Goal: Ask a question: Seek information or help from site administrators or community

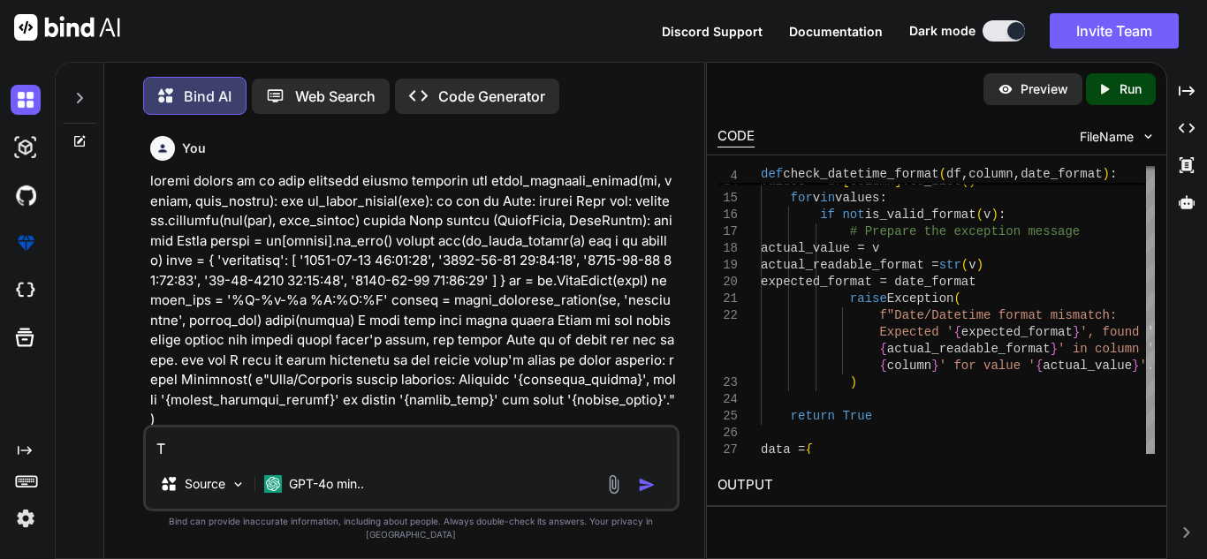
scroll to position [132, 0]
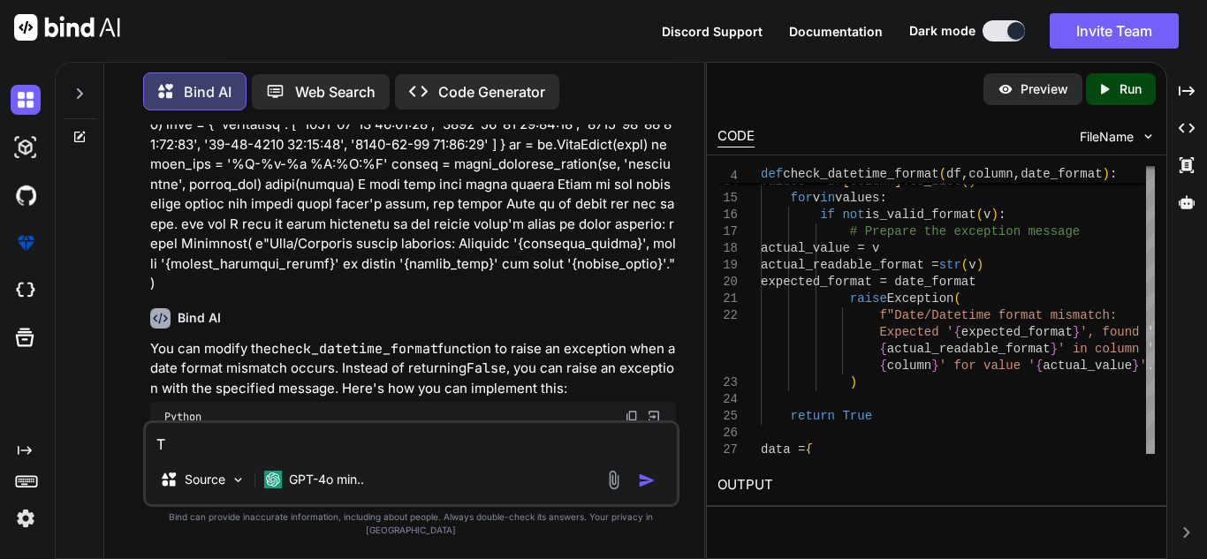
click at [88, 131] on div at bounding box center [80, 137] width 48 height 14
type textarea "x"
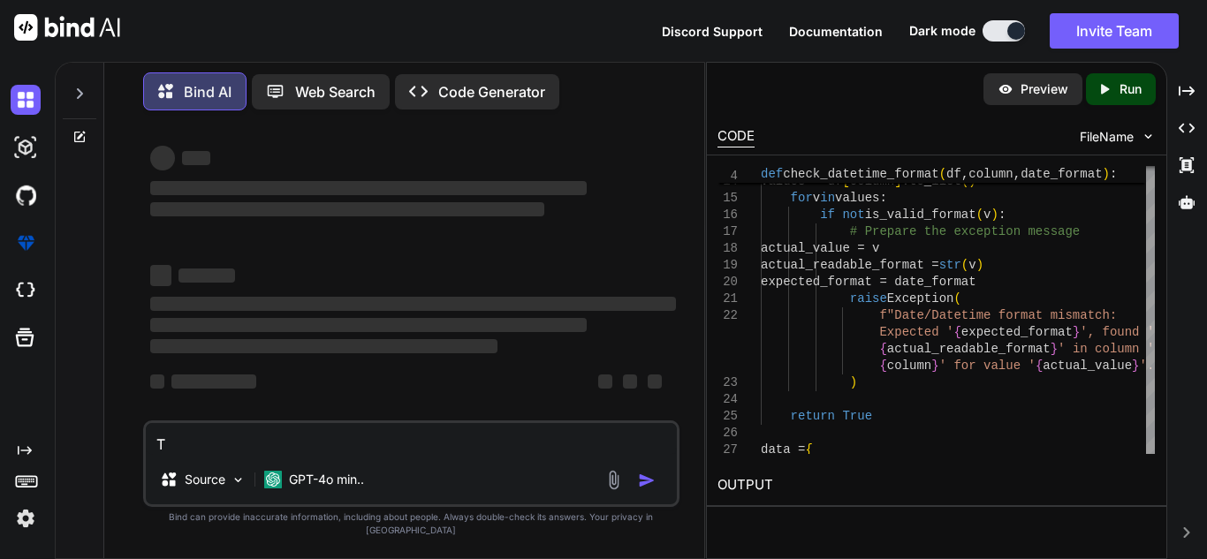
scroll to position [4, 0]
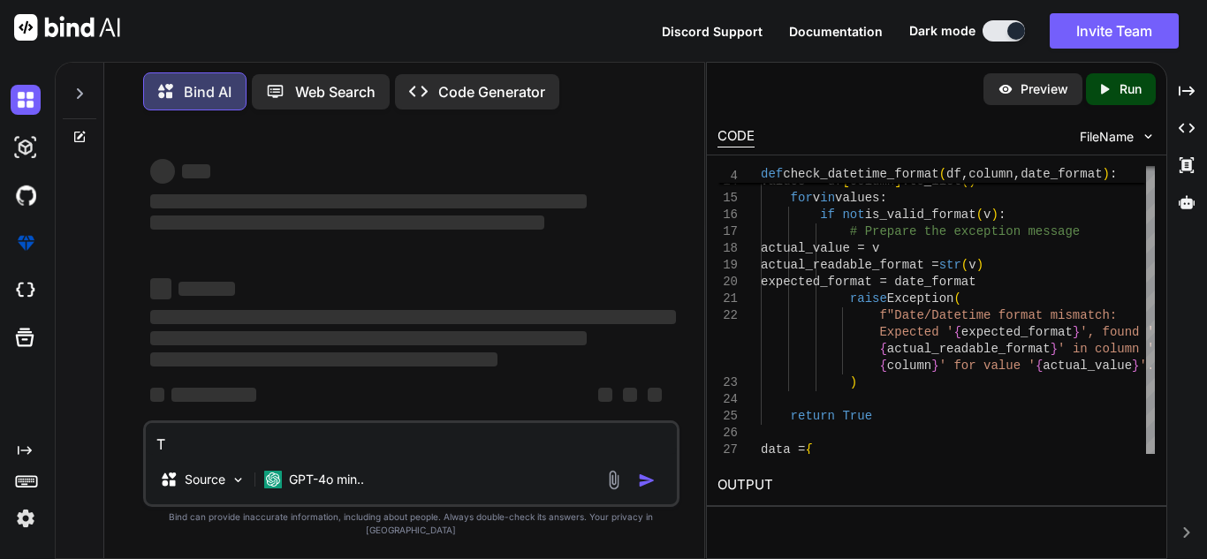
click at [239, 455] on textarea "T" at bounding box center [411, 439] width 531 height 32
paste textarea "select agent_id, payment_type, COMMISSION_ID, KPI_ID, KPI_PROFILE_ID2, SUM(case…"
type textarea "select agent_id, payment_type, COMMISSION_ID, KPI_ID, KPI_PROFILE_ID2, SUM(case…"
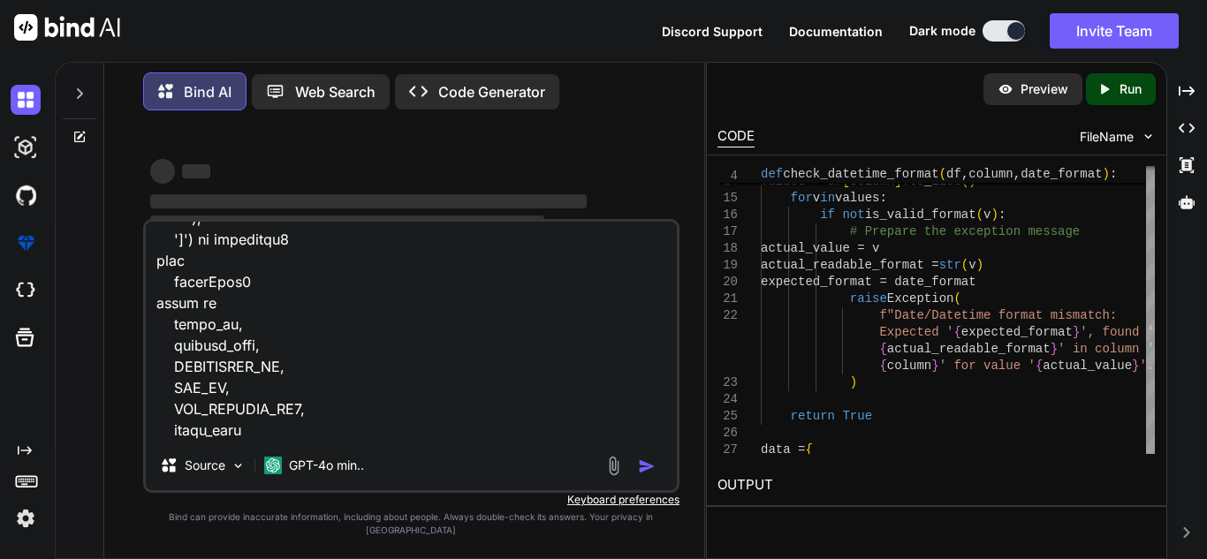
scroll to position [0, 0]
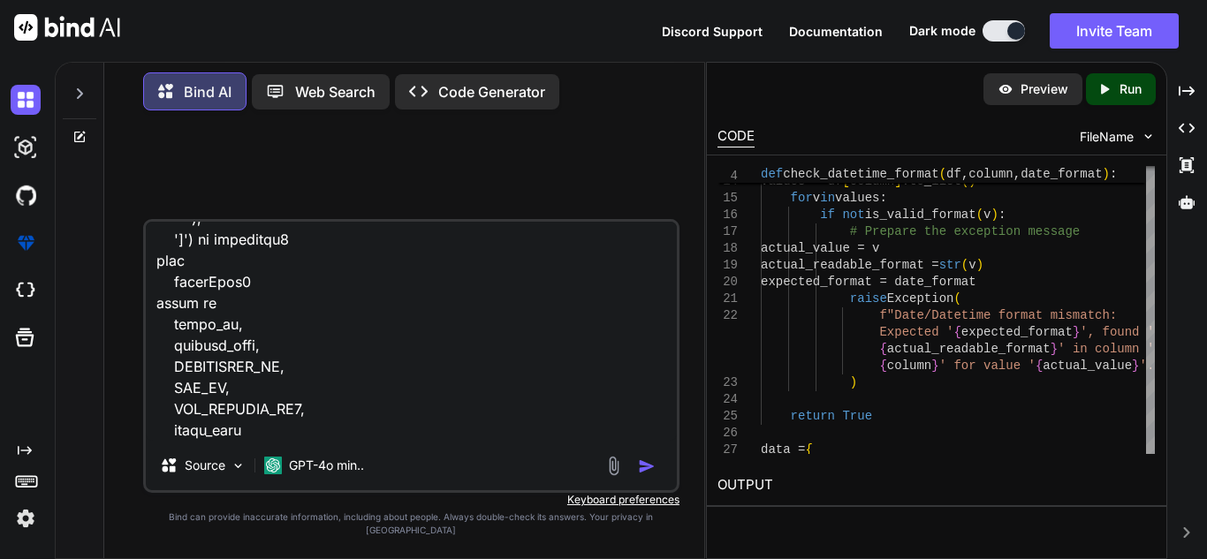
type textarea "x"
type textarea "select agent_id, payment_type, COMMISSION_ID, KPI_ID, KPI_PROFILE_ID2, SUM(case…"
type textarea "x"
type textarea "select agent_id, payment_type, COMMISSION_ID, KPI_ID, KPI_PROFILE_ID2, SUM(case…"
type textarea "x"
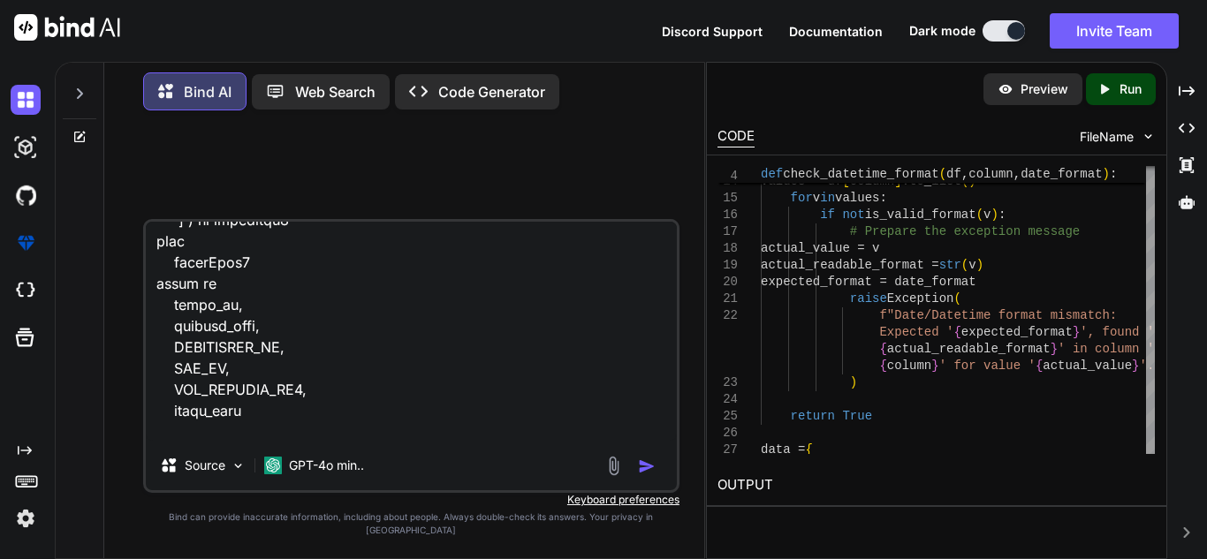
scroll to position [744, 0]
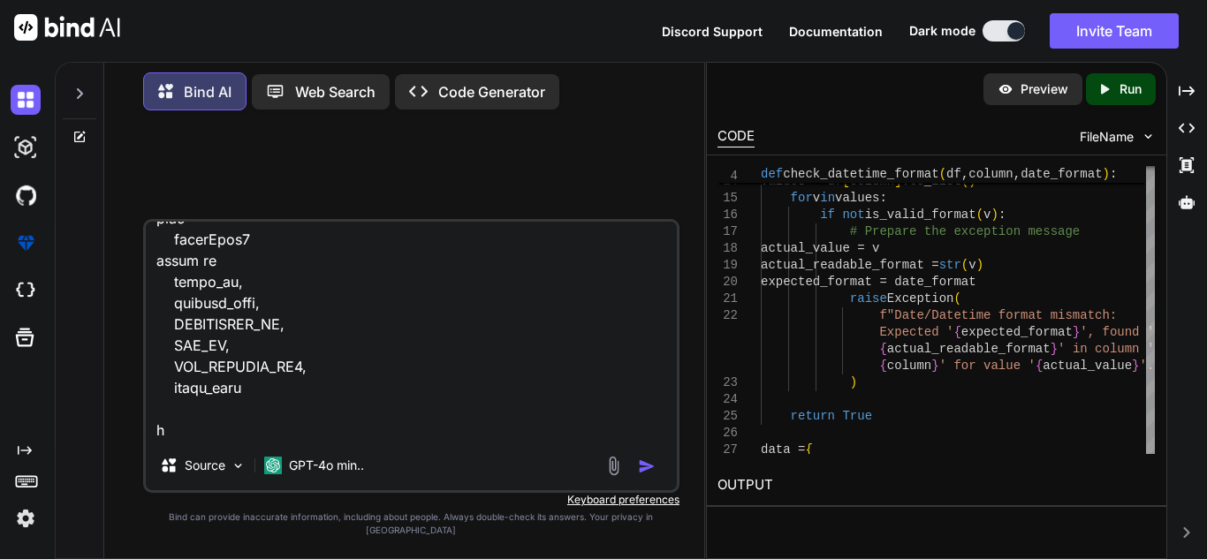
type textarea "select agent_id, payment_type, COMMISSION_ID, KPI_ID, KPI_PROFILE_ID2, SUM(case…"
type textarea "x"
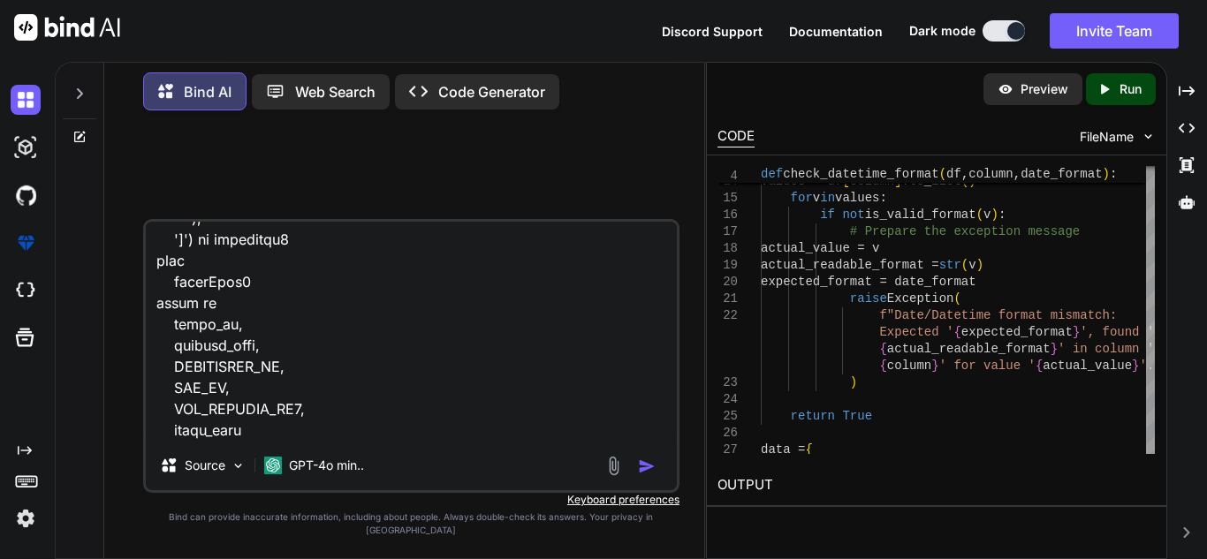
type textarea "select agent_id, payment_type, COMMISSION_ID, KPI_ID, KPI_PROFILE_ID2, SUM(case…"
type textarea "x"
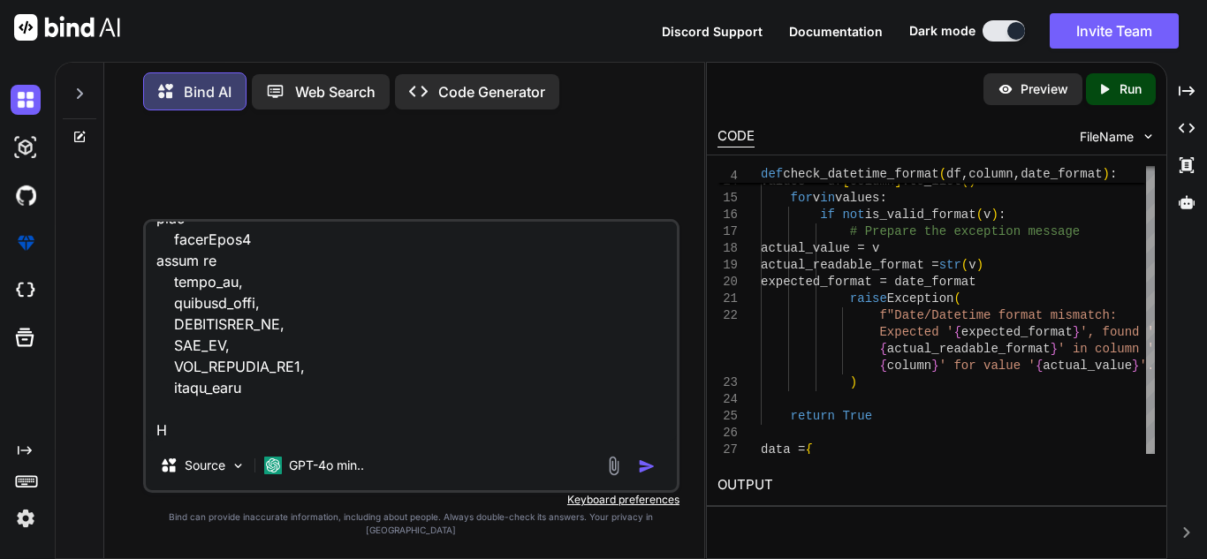
type textarea "select agent_id, payment_type, COMMISSION_ID, KPI_ID, KPI_PROFILE_ID2, SUM(case…"
type textarea "x"
type textarea "select agent_id, payment_type, COMMISSION_ID, KPI_ID, KPI_PROFILE_ID2, SUM(case…"
type textarea "x"
type textarea "select agent_id, payment_type, COMMISSION_ID, KPI_ID, KPI_PROFILE_ID2, SUM(case…"
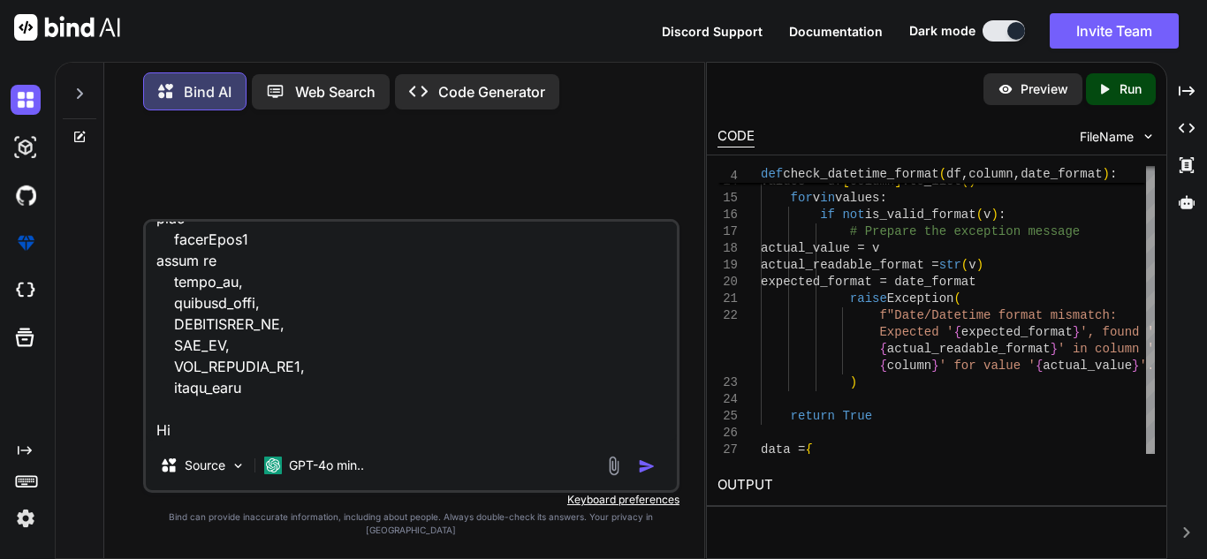
type textarea "x"
type textarea "select agent_id, payment_type, COMMISSION_ID, KPI_ID, KPI_PROFILE_ID2, SUM(case…"
type textarea "x"
type textarea "select agent_id, payment_type, COMMISSION_ID, KPI_ID, KPI_PROFILE_ID2, SUM(case…"
type textarea "x"
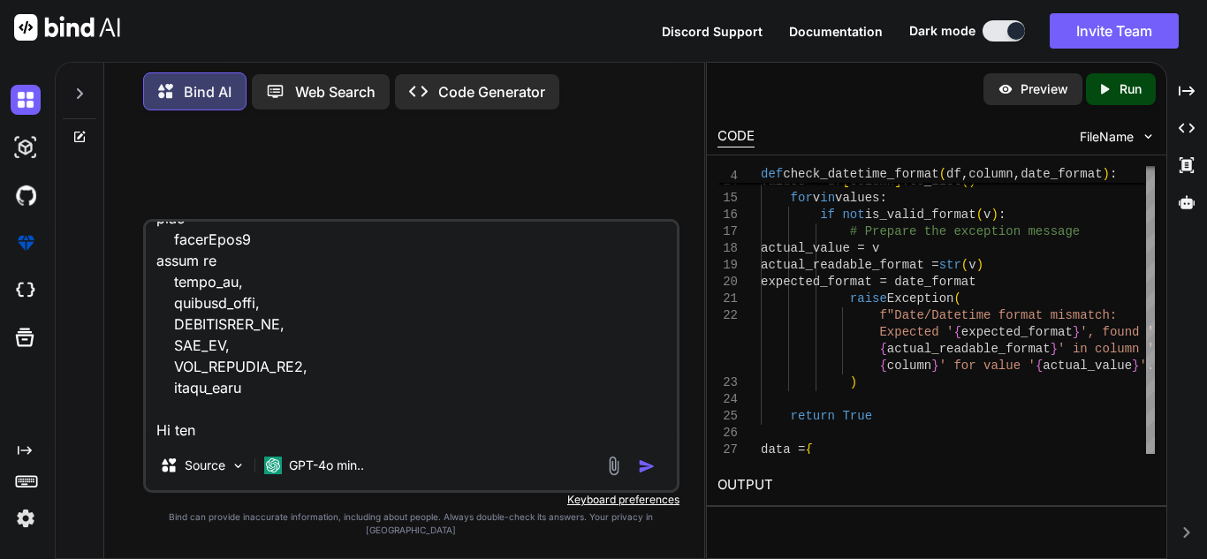
type textarea "select agent_id, payment_type, COMMISSION_ID, KPI_ID, KPI_PROFILE_ID2, SUM(case…"
type textarea "x"
type textarea "select agent_id, payment_type, COMMISSION_ID, KPI_ID, KPI_PROFILE_ID2, SUM(case…"
type textarea "x"
type textarea "select agent_id, payment_type, COMMISSION_ID, KPI_ID, KPI_PROFILE_ID2, SUM(case…"
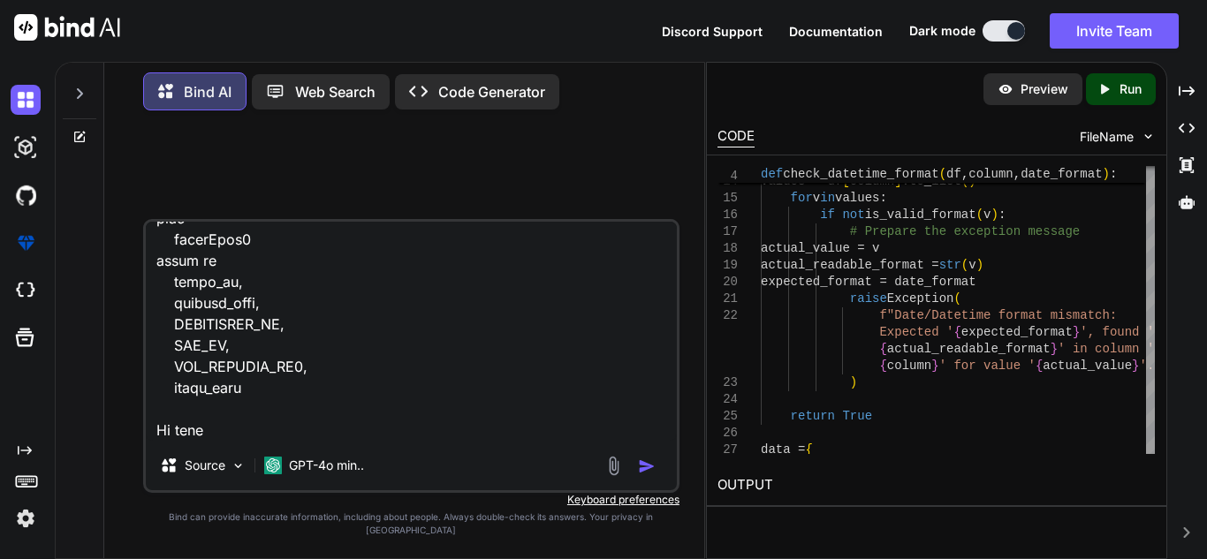
type textarea "x"
type textarea "select agent_id, payment_type, COMMISSION_ID, KPI_ID, KPI_PROFILE_ID2, SUM(case…"
type textarea "x"
type textarea "select agent_id, payment_type, COMMISSION_ID, KPI_ID, KPI_PROFILE_ID2, SUM(case…"
type textarea "x"
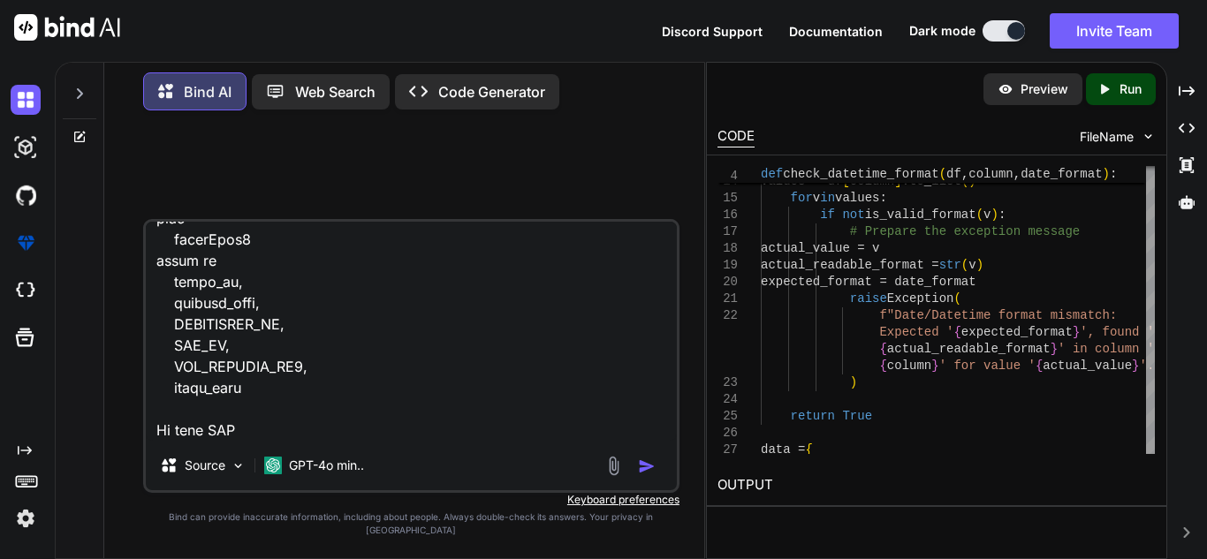
type textarea "select agent_id, payment_type, COMMISSION_ID, KPI_ID, KPI_PROFILE_ID2, SUM(case…"
type textarea "x"
type textarea "select agent_id, payment_type, COMMISSION_ID, KPI_ID, KPI_PROFILE_ID2, SUM(case…"
type textarea "x"
type textarea "select agent_id, payment_type, COMMISSION_ID, KPI_ID, KPI_PROFILE_ID2, SUM(case…"
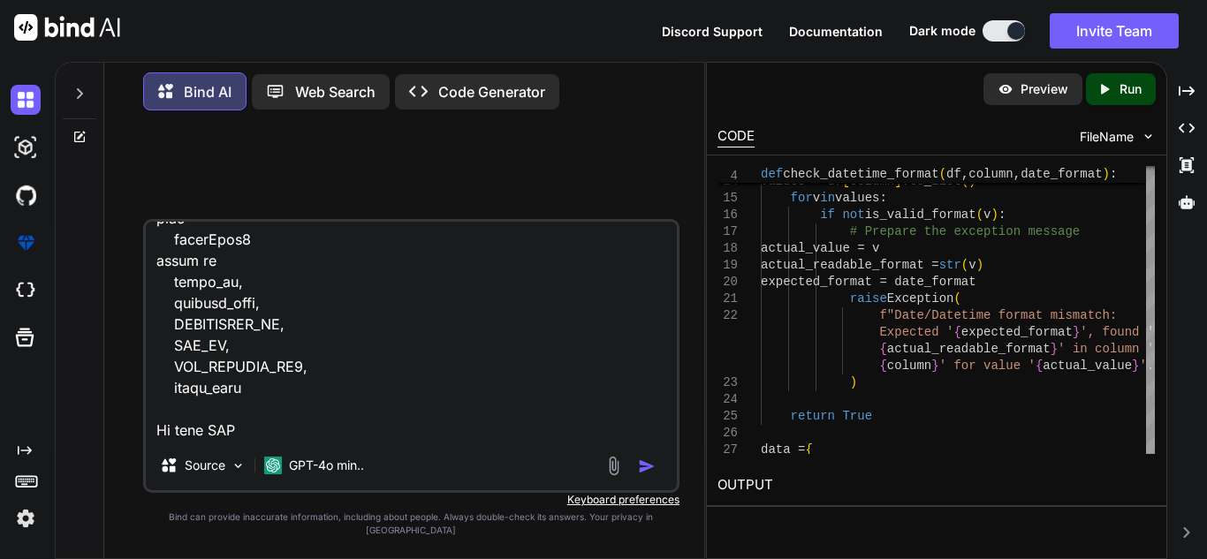
type textarea "x"
type textarea "select agent_id, payment_type, COMMISSION_ID, KPI_ID, KPI_PROFILE_ID2, SUM(case…"
type textarea "x"
type textarea "select agent_id, payment_type, COMMISSION_ID, KPI_ID, KPI_PROFILE_ID2, SUM(case…"
type textarea "x"
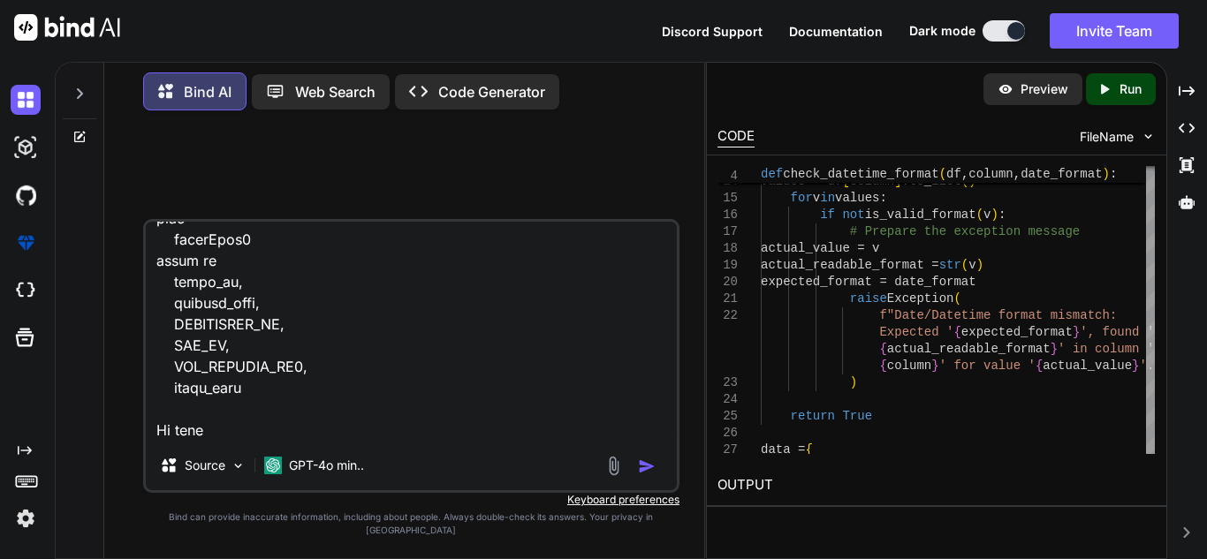
type textarea "select agent_id, payment_type, COMMISSION_ID, KPI_ID, KPI_PROFILE_ID2, SUM(case…"
type textarea "x"
type textarea "select agent_id, payment_type, COMMISSION_ID, KPI_ID, KPI_PROFILE_ID2, SUM(case…"
type textarea "x"
type textarea "select agent_id, payment_type, COMMISSION_ID, KPI_ID, KPI_PROFILE_ID2, SUM(case…"
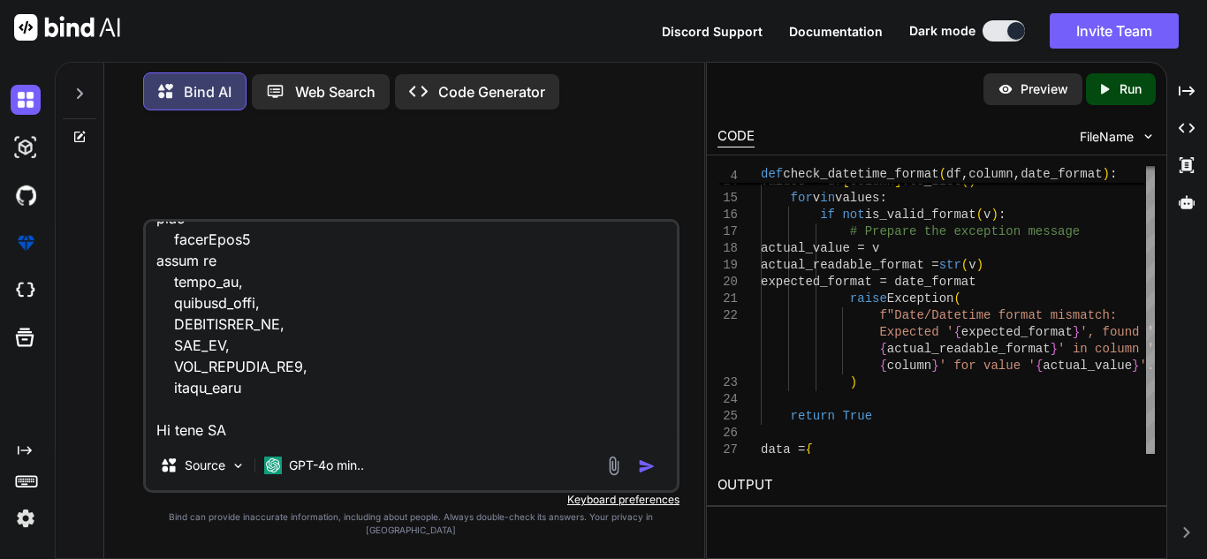
type textarea "x"
type textarea "select agent_id, payment_type, COMMISSION_ID, KPI_ID, KPI_PROFILE_ID2, SUM(case…"
type textarea "x"
type textarea "select agent_id, payment_type, COMMISSION_ID, KPI_ID, KPI_PROFILE_ID2, SUM(case…"
type textarea "x"
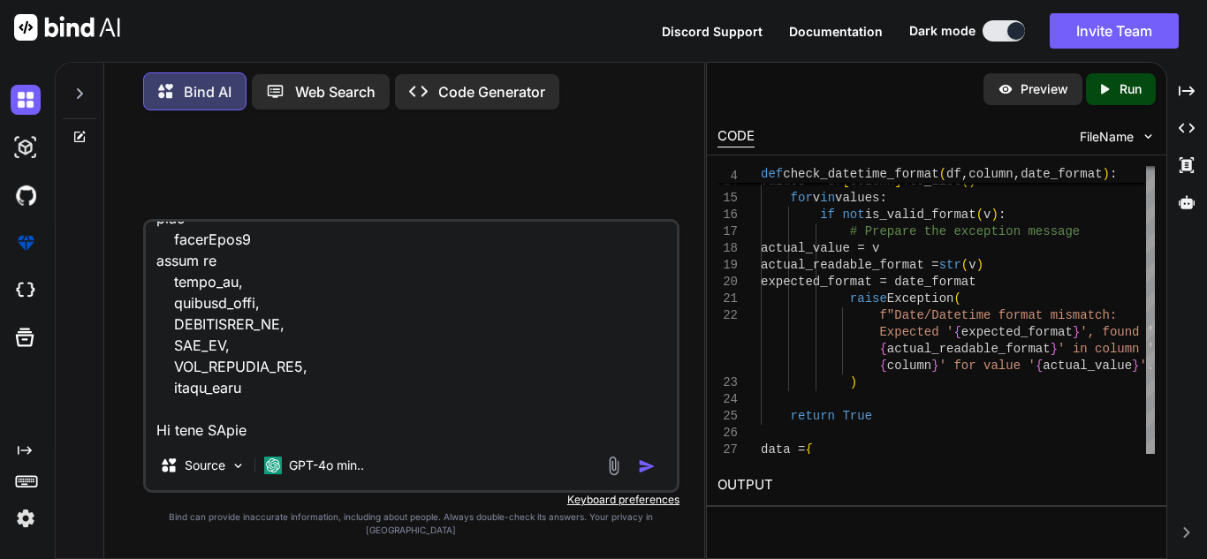
type textarea "select agent_id, payment_type, COMMISSION_ID, KPI_ID, KPI_PROFILE_ID2, SUM(case…"
type textarea "x"
type textarea "select agent_id, payment_type, COMMISSION_ID, KPI_ID, KPI_PROFILE_ID2, SUM(case…"
type textarea "x"
type textarea "select agent_id, payment_type, COMMISSION_ID, KPI_ID, KPI_PROFILE_ID2, SUM(case…"
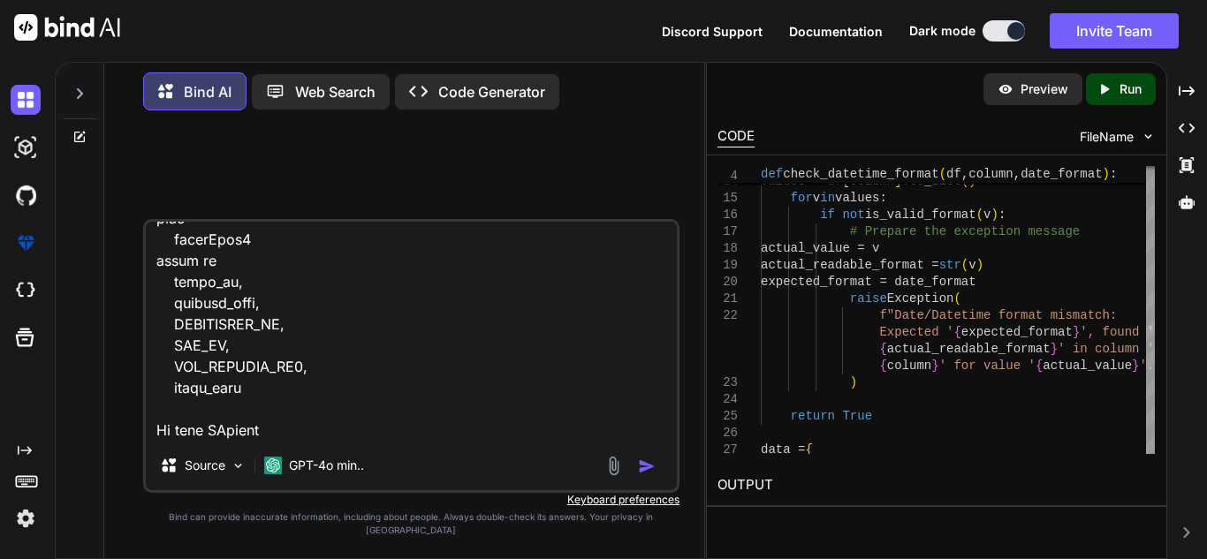
type textarea "x"
type textarea "select agent_id, payment_type, COMMISSION_ID, KPI_ID, KPI_PROFILE_ID2, SUM(case…"
type textarea "x"
type textarea "select agent_id, payment_type, COMMISSION_ID, KPI_ID, KPI_PROFILE_ID2, SUM(case…"
type textarea "x"
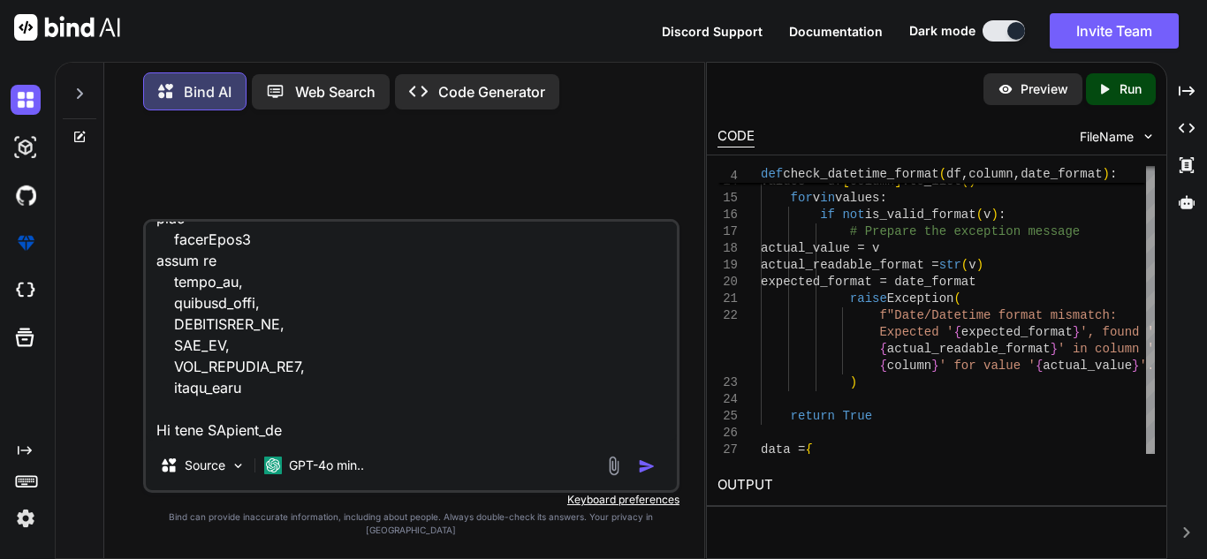
type textarea "select agent_id, payment_type, COMMISSION_ID, KPI_ID, KPI_PROFILE_ID2, SUM(case…"
type textarea "x"
type textarea "select agent_id, payment_type, COMMISSION_ID, KPI_ID, KPI_PROFILE_ID2, SUM(case…"
type textarea "x"
type textarea "select agent_id, payment_type, COMMISSION_ID, KPI_ID, KPI_PROFILE_ID2, SUM(case…"
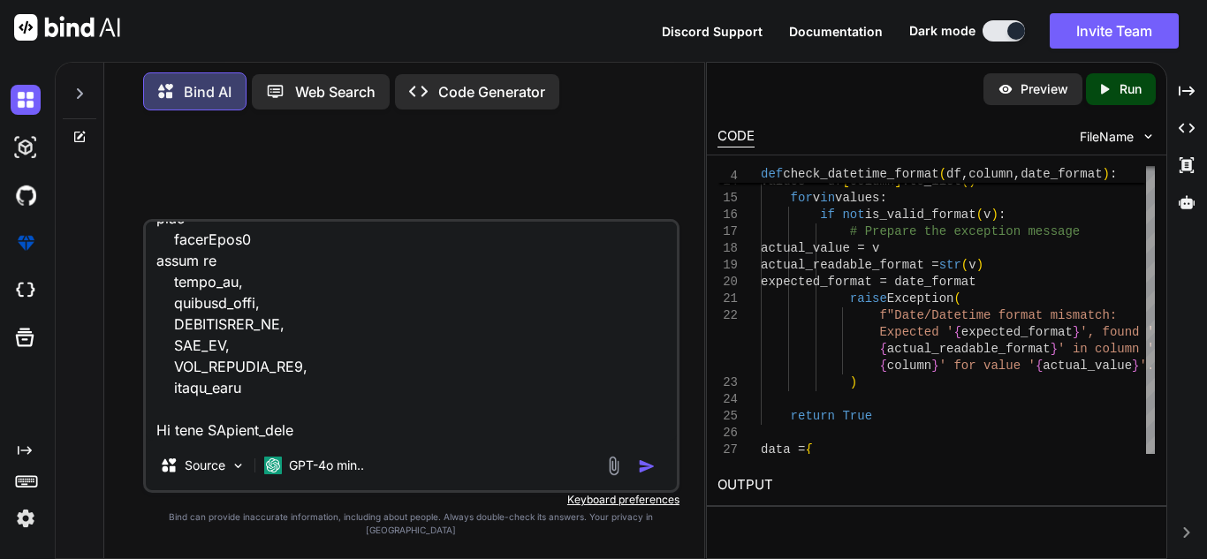
type textarea "x"
type textarea "select agent_id, payment_type, COMMISSION_ID, KPI_ID, KPI_PROFILE_ID2, SUM(case…"
type textarea "x"
type textarea "select agent_id, payment_type, COMMISSION_ID, KPI_ID, KPI_PROFILE_ID2, SUM(case…"
type textarea "x"
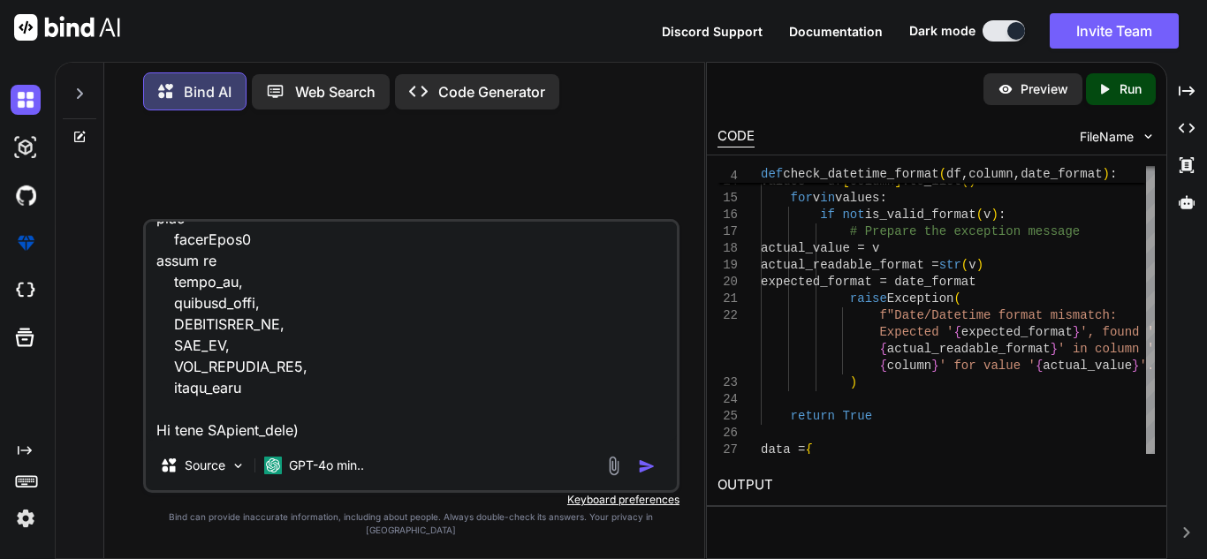
type textarea "select agent_id, payment_type, COMMISSION_ID, KPI_ID, KPI_PROFILE_ID2, SUM(case…"
type textarea "x"
type textarea "select agent_id, payment_type, COMMISSION_ID, KPI_ID, KPI_PROFILE_ID2, SUM(case…"
type textarea "x"
type textarea "select agent_id, payment_type, COMMISSION_ID, KPI_ID, KPI_PROFILE_ID2, SUM(case…"
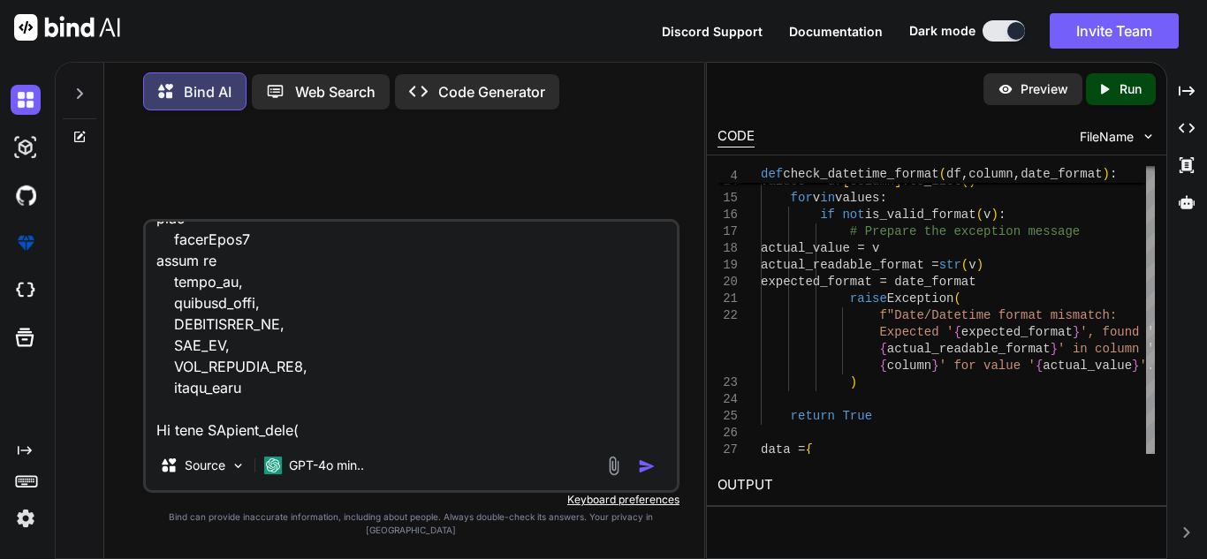
type textarea "x"
type textarea "select agent_id, payment_type, COMMISSION_ID, KPI_ID, KPI_PROFILE_ID2, SUM(case…"
type textarea "x"
type textarea "select agent_id, payment_type, COMMISSION_ID, KPI_ID, KPI_PROFILE_ID2, SUM(case…"
type textarea "x"
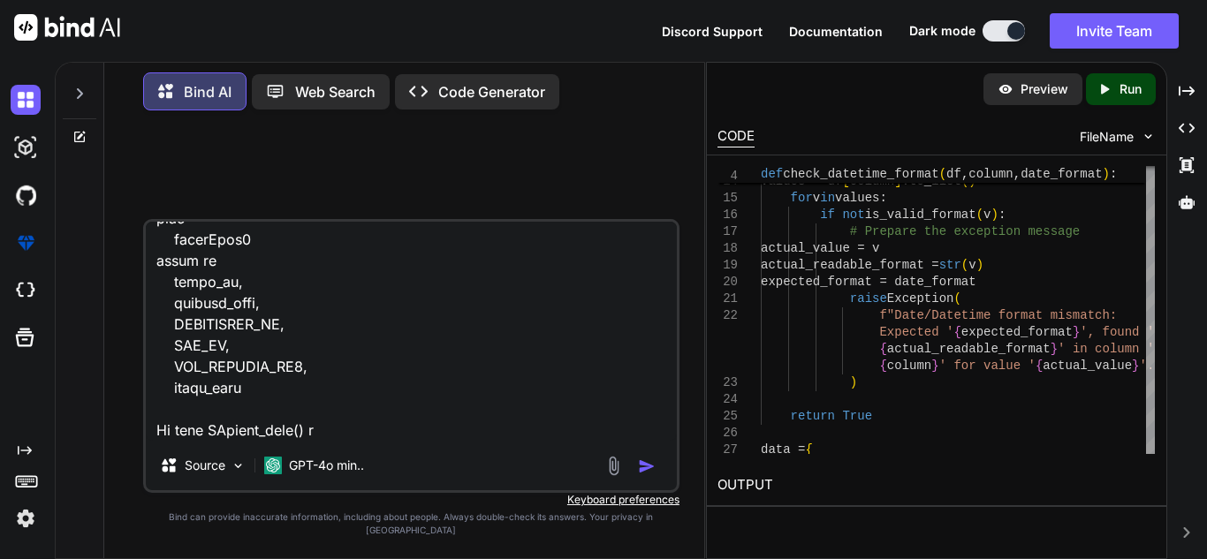
type textarea "select agent_id, payment_type, COMMISSION_ID, KPI_ID, KPI_PROFILE_ID2, SUM(case…"
type textarea "x"
type textarea "select agent_id, payment_type, COMMISSION_ID, KPI_ID, KPI_PROFILE_ID2, SUM(case…"
type textarea "x"
type textarea "select agent_id, payment_type, COMMISSION_ID, KPI_ID, KPI_PROFILE_ID2, SUM(case…"
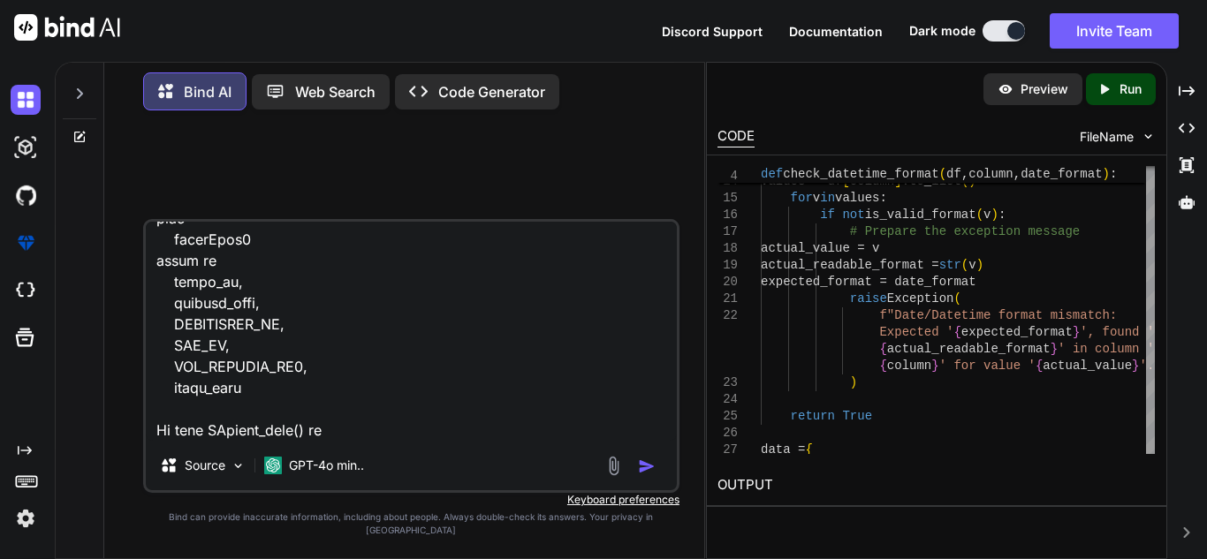
type textarea "x"
type textarea "select agent_id, payment_type, COMMISSION_ID, KPI_ID, KPI_PROFILE_ID2, SUM(case…"
type textarea "x"
type textarea "select agent_id, payment_type, COMMISSION_ID, KPI_ID, KPI_PROFILE_ID2, SUM(case…"
type textarea "x"
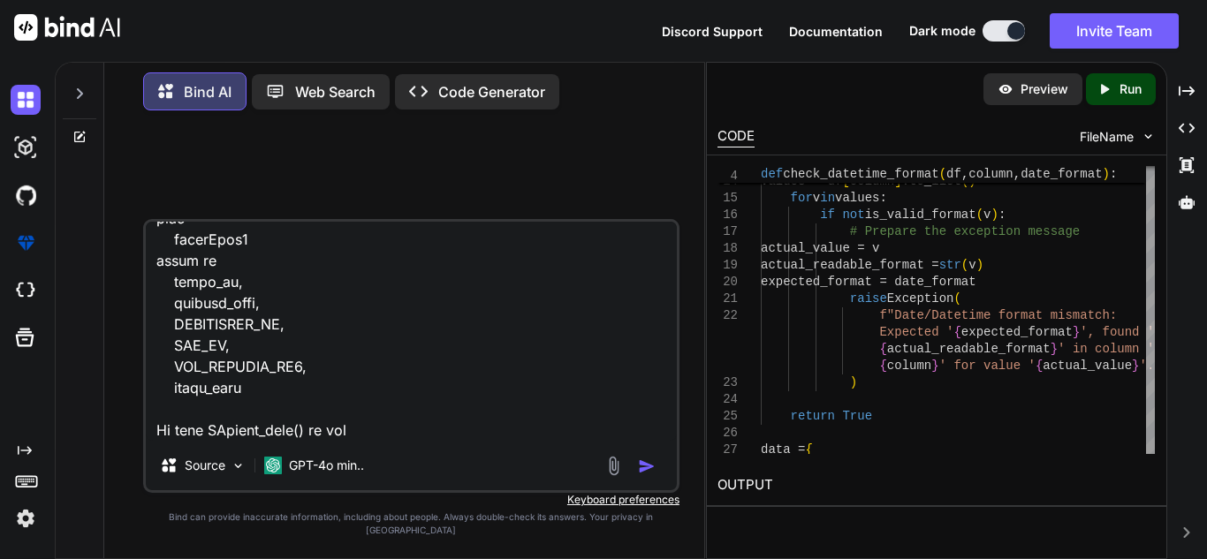
type textarea "select agent_id, payment_type, COMMISSION_ID, KPI_ID, KPI_PROFILE_ID2, SUM(case…"
type textarea "x"
type textarea "select agent_id, payment_type, COMMISSION_ID, KPI_ID, KPI_PROFILE_ID2, SUM(case…"
type textarea "x"
type textarea "select agent_id, payment_type, COMMISSION_ID, KPI_ID, KPI_PROFILE_ID2, SUM(case…"
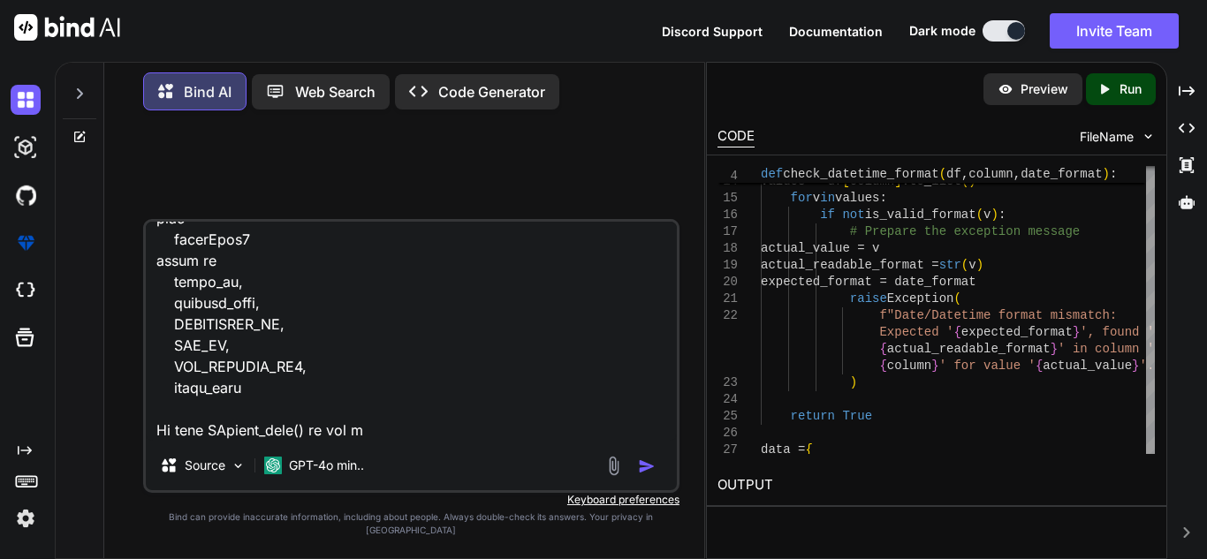
type textarea "x"
type textarea "select agent_id, payment_type, COMMISSION_ID, KPI_ID, KPI_PROFILE_ID2, SUM(case…"
type textarea "x"
type textarea "select agent_id, payment_type, COMMISSION_ID, KPI_ID, KPI_PROFILE_ID2, SUM(case…"
type textarea "x"
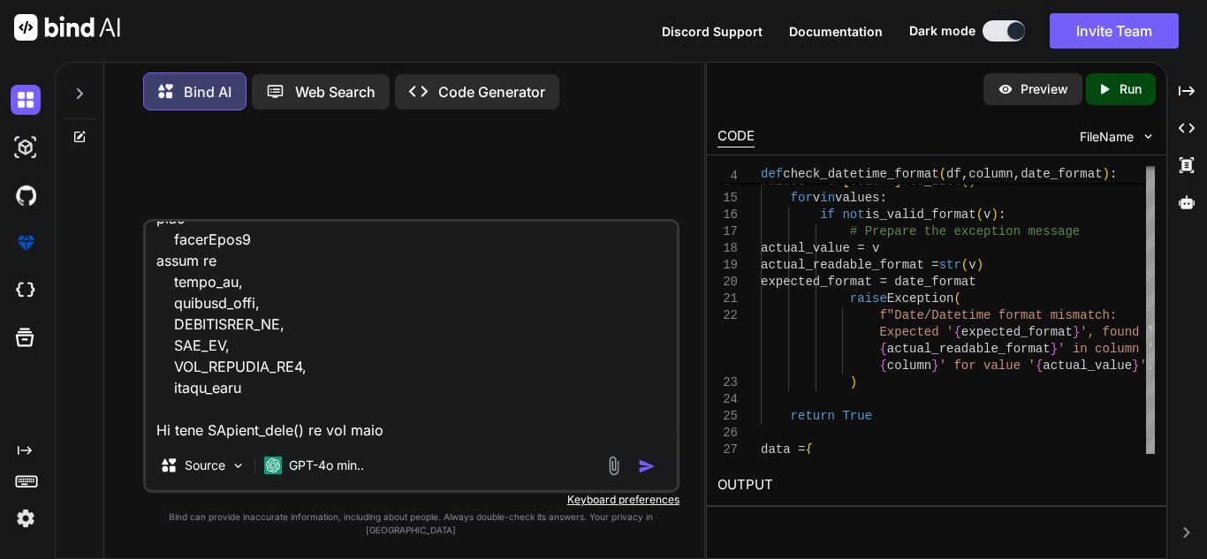
type textarea "select agent_id, payment_type, COMMISSION_ID, KPI_ID, KPI_PROFILE_ID2, SUM(case…"
type textarea "x"
type textarea "select agent_id, payment_type, COMMISSION_ID, KPI_ID, KPI_PROFILE_ID2, SUM(case…"
type textarea "x"
type textarea "select agent_id, payment_type, COMMISSION_ID, KPI_ID, KPI_PROFILE_ID2, SUM(case…"
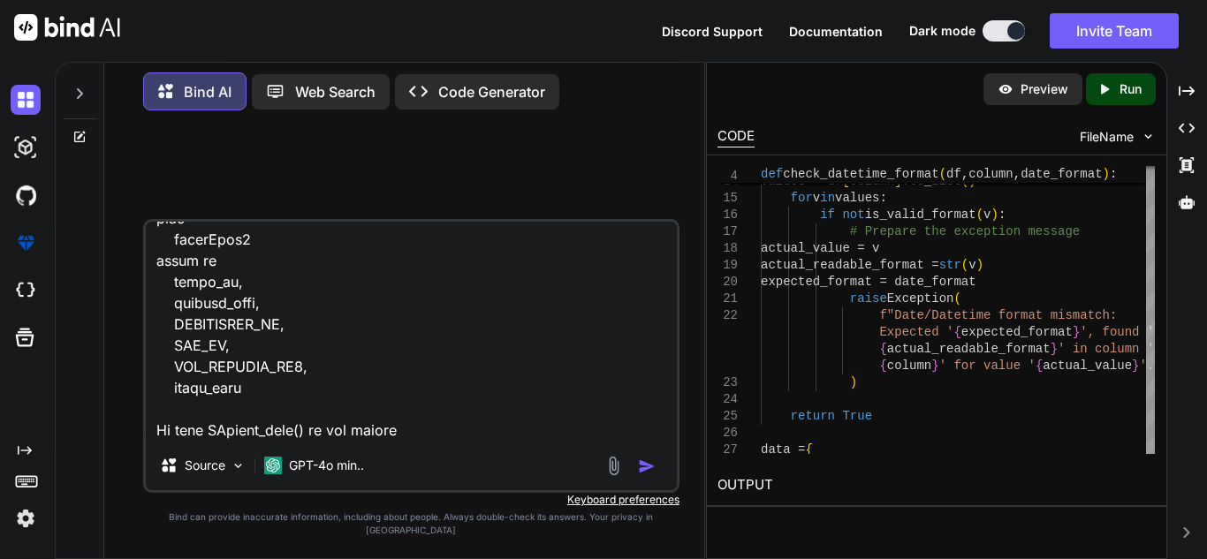
type textarea "x"
type textarea "select agent_id, payment_type, COMMISSION_ID, KPI_ID, KPI_PROFILE_ID2, SUM(case…"
type textarea "x"
type textarea "select agent_id, payment_type, COMMISSION_ID, KPI_ID, KPI_PROFILE_ID2, SUM(case…"
type textarea "x"
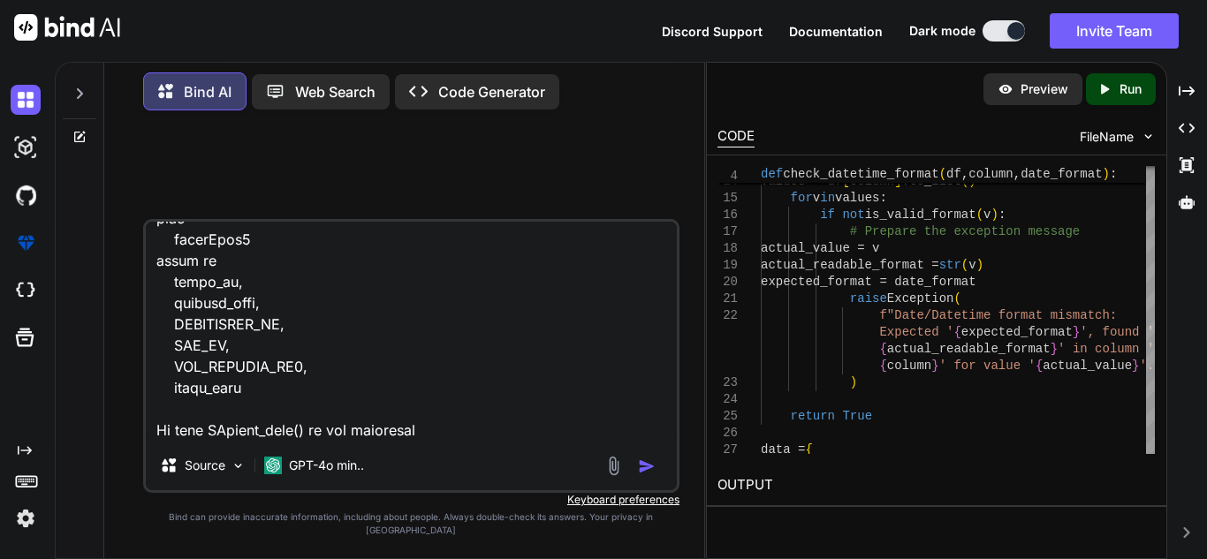
type textarea "select agent_id, payment_type, COMMISSION_ID, KPI_ID, KPI_PROFILE_ID2, SUM(case…"
type textarea "x"
type textarea "select agent_id, payment_type, COMMISSION_ID, KPI_ID, KPI_PROFILE_ID2, SUM(case…"
type textarea "x"
type textarea "select agent_id, payment_type, COMMISSION_ID, KPI_ID, KPI_PROFILE_ID2, SUM(case…"
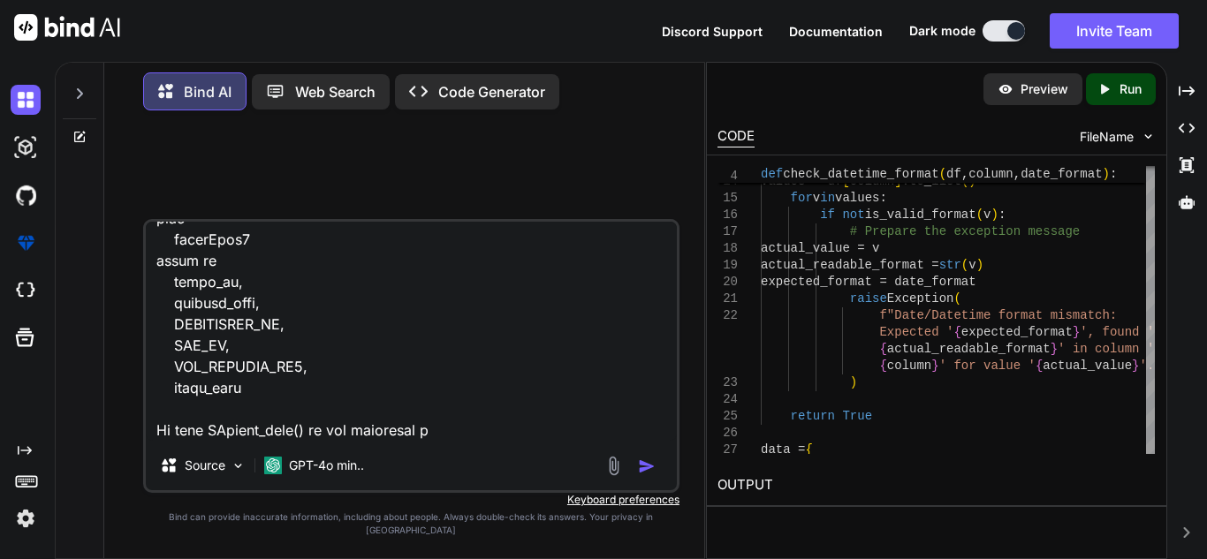
type textarea "x"
type textarea "select agent_id, payment_type, COMMISSION_ID, KPI_ID, KPI_PROFILE_ID2, SUM(case…"
type textarea "x"
type textarea "select agent_id, payment_type, COMMISSION_ID, KPI_ID, KPI_PROFILE_ID2, SUM(case…"
type textarea "x"
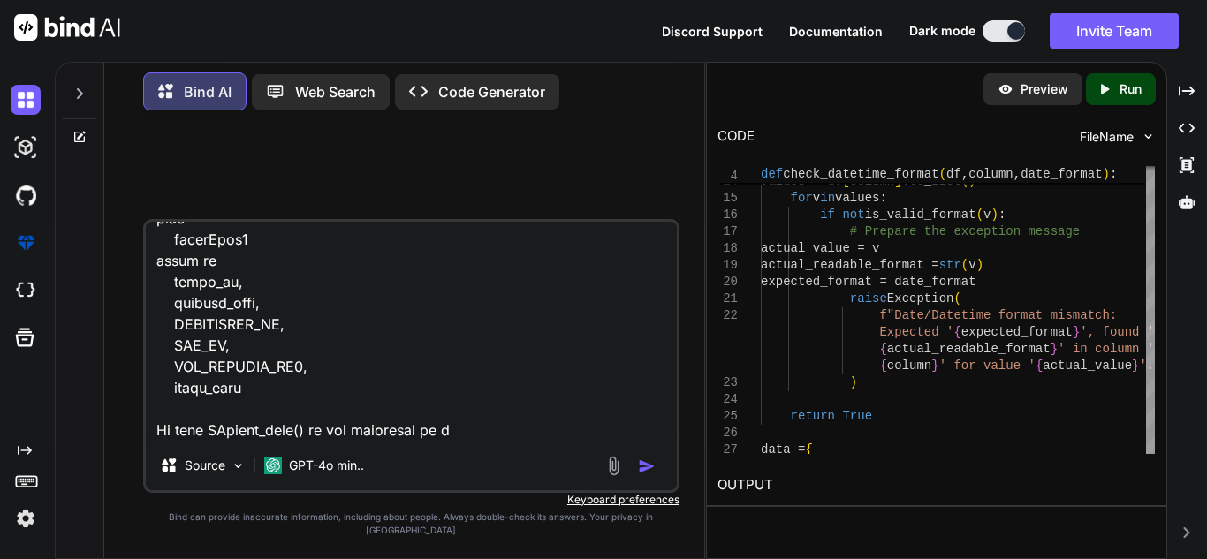
type textarea "select agent_id, payment_type, COMMISSION_ID, KPI_ID, KPI_PROFILE_ID2, SUM(case…"
type textarea "x"
type textarea "select agent_id, payment_type, COMMISSION_ID, KPI_ID, KPI_PROFILE_ID2, SUM(case…"
type textarea "x"
type textarea "select agent_id, payment_type, COMMISSION_ID, KPI_ID, KPI_PROFILE_ID2, SUM(case…"
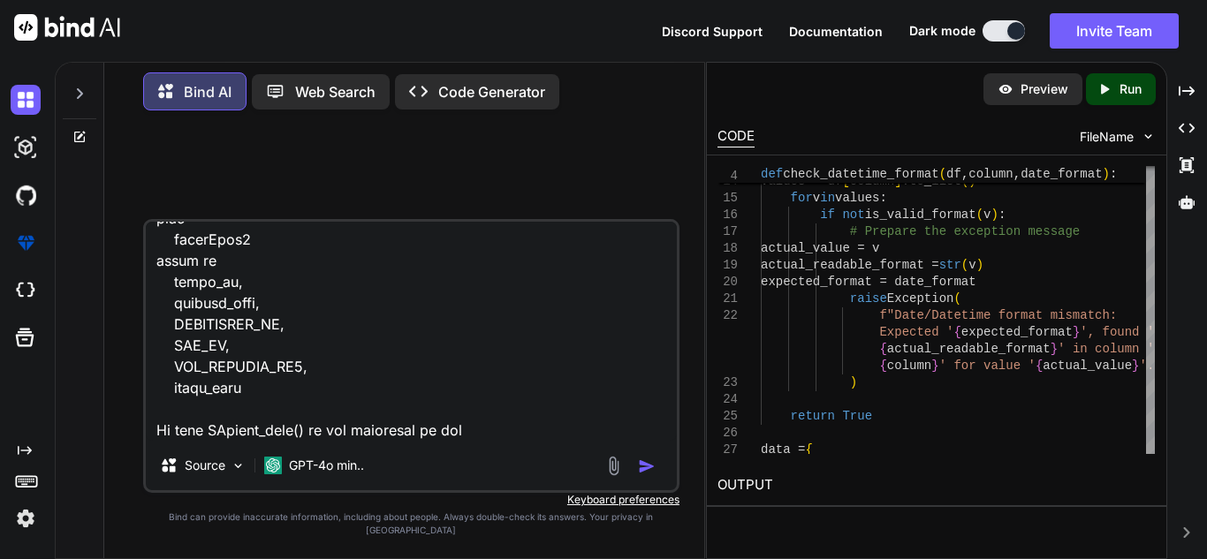
type textarea "x"
type textarea "select agent_id, payment_type, COMMISSION_ID, KPI_ID, KPI_PROFILE_ID2, SUM(case…"
type textarea "x"
type textarea "select agent_id, payment_type, COMMISSION_ID, KPI_ID, KPI_PROFILE_ID2, SUM(case…"
type textarea "x"
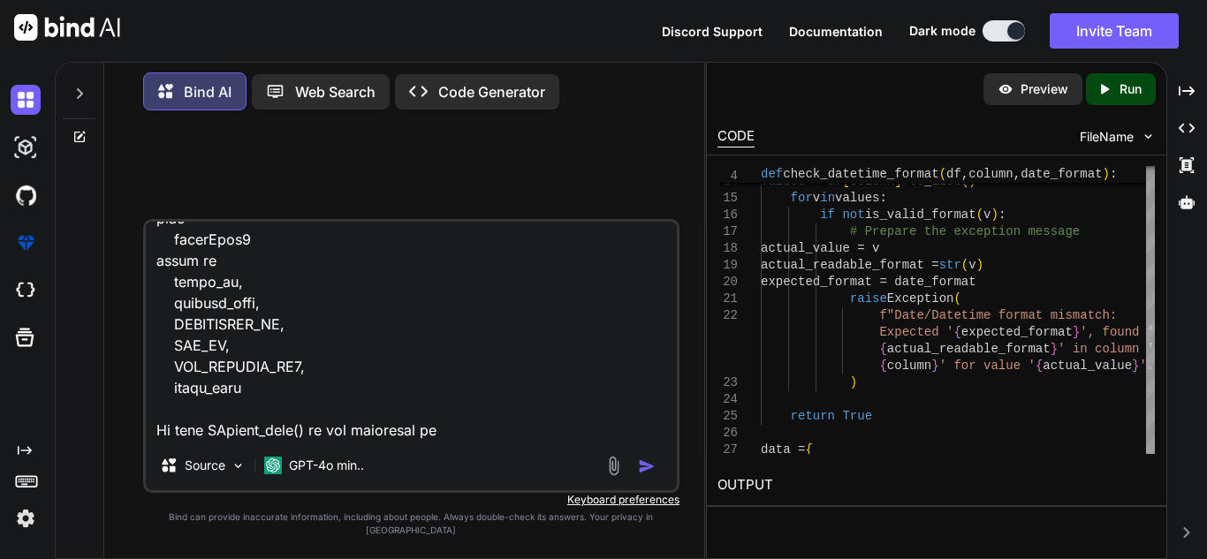
type textarea "select agent_id, payment_type, COMMISSION_ID, KPI_ID, KPI_PROFILE_ID2, SUM(case…"
type textarea "x"
type textarea "select agent_id, payment_type, COMMISSION_ID, KPI_ID, KPI_PROFILE_ID2, SUM(case…"
type textarea "x"
type textarea "select agent_id, payment_type, COMMISSION_ID, KPI_ID, KPI_PROFILE_ID2, SUM(case…"
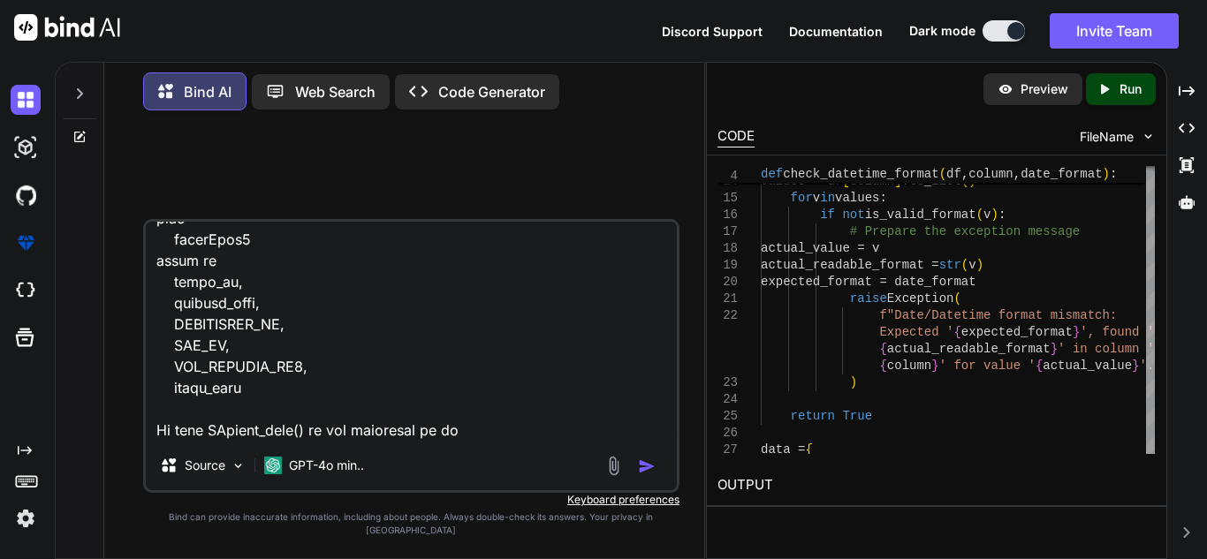
type textarea "x"
type textarea "select agent_id, payment_type, COMMISSION_ID, KPI_ID, KPI_PROFILE_ID2, SUM(case…"
type textarea "x"
type textarea "select agent_id, payment_type, COMMISSION_ID, KPI_ID, KPI_PROFILE_ID2, SUM(case…"
type textarea "x"
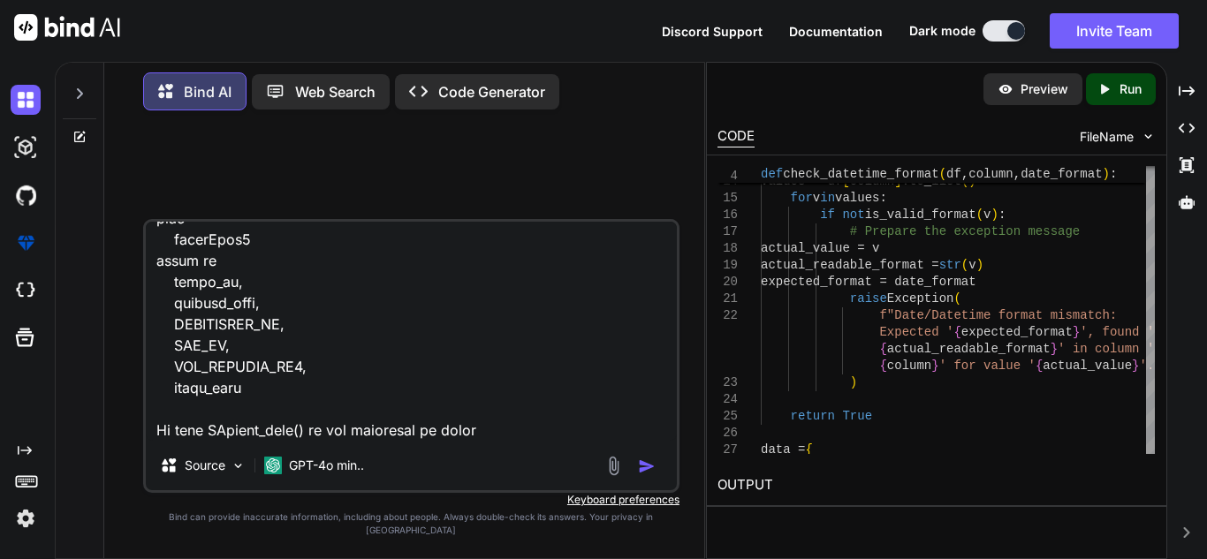
type textarea "select agent_id, payment_type, COMMISSION_ID, KPI_ID, KPI_PROFILE_ID2, SUM(case…"
type textarea "x"
type textarea "select agent_id, payment_type, COMMISSION_ID, KPI_ID, KPI_PROFILE_ID2, SUM(case…"
type textarea "x"
type textarea "select agent_id, payment_type, COMMISSION_ID, KPI_ID, KPI_PROFILE_ID2, SUM(case…"
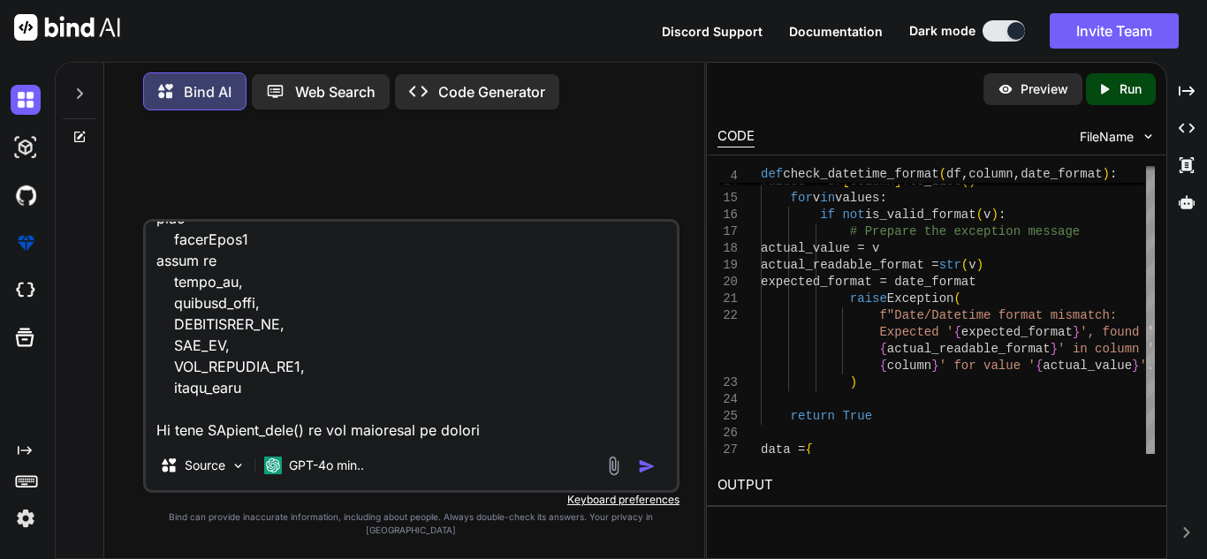
type textarea "x"
type textarea "select agent_id, payment_type, COMMISSION_ID, KPI_ID, KPI_PROFILE_ID2, SUM(case…"
type textarea "x"
type textarea "select agent_id, payment_type, COMMISSION_ID, KPI_ID, KPI_PROFILE_ID2, SUM(case…"
type textarea "x"
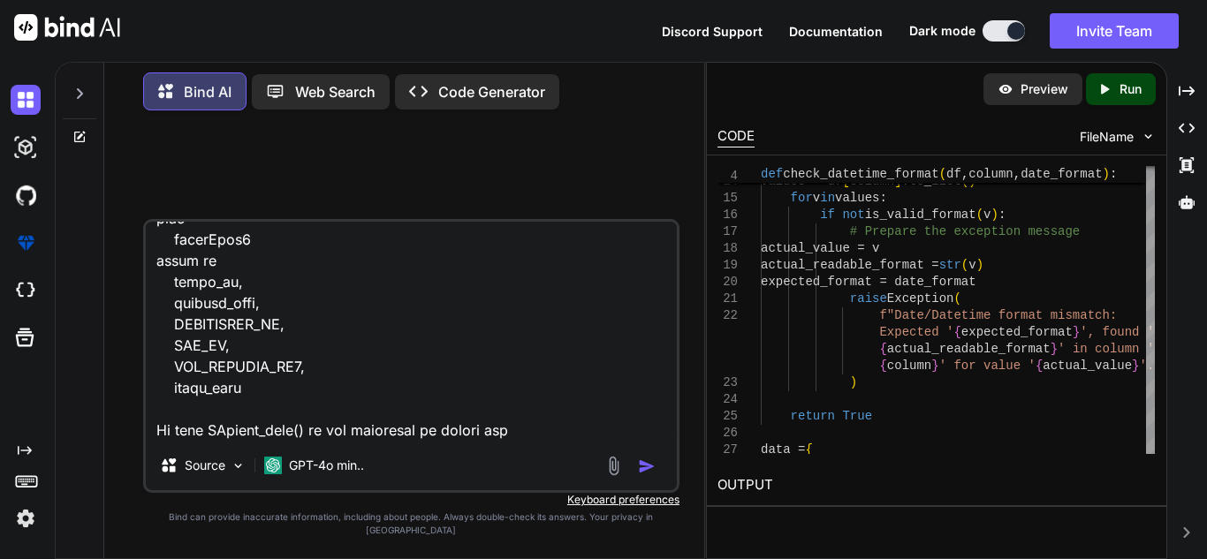
type textarea "select agent_id, payment_type, COMMISSION_ID, KPI_ID, KPI_PROFILE_ID2, SUM(case…"
type textarea "x"
type textarea "select agent_id, payment_type, COMMISSION_ID, KPI_ID, KPI_PROFILE_ID2, SUM(case…"
type textarea "x"
type textarea "select agent_id, payment_type, COMMISSION_ID, KPI_ID, KPI_PROFILE_ID2, SUM(case…"
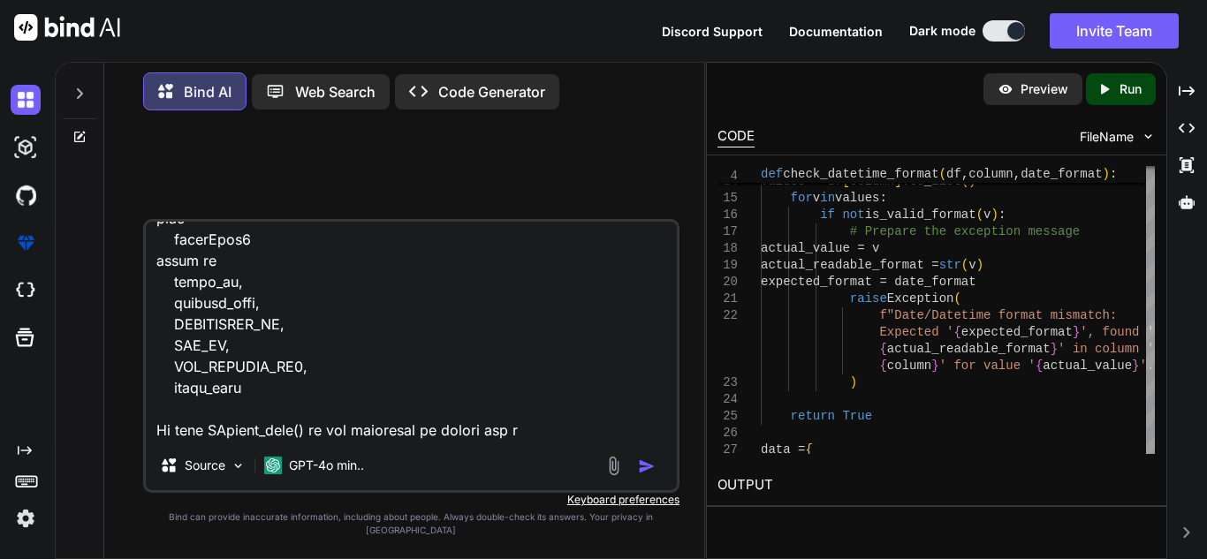
type textarea "x"
type textarea "select agent_id, payment_type, COMMISSION_ID, KPI_ID, KPI_PROFILE_ID2, SUM(case…"
type textarea "x"
type textarea "select agent_id, payment_type, COMMISSION_ID, KPI_ID, KPI_PROFILE_ID2, SUM(case…"
type textarea "x"
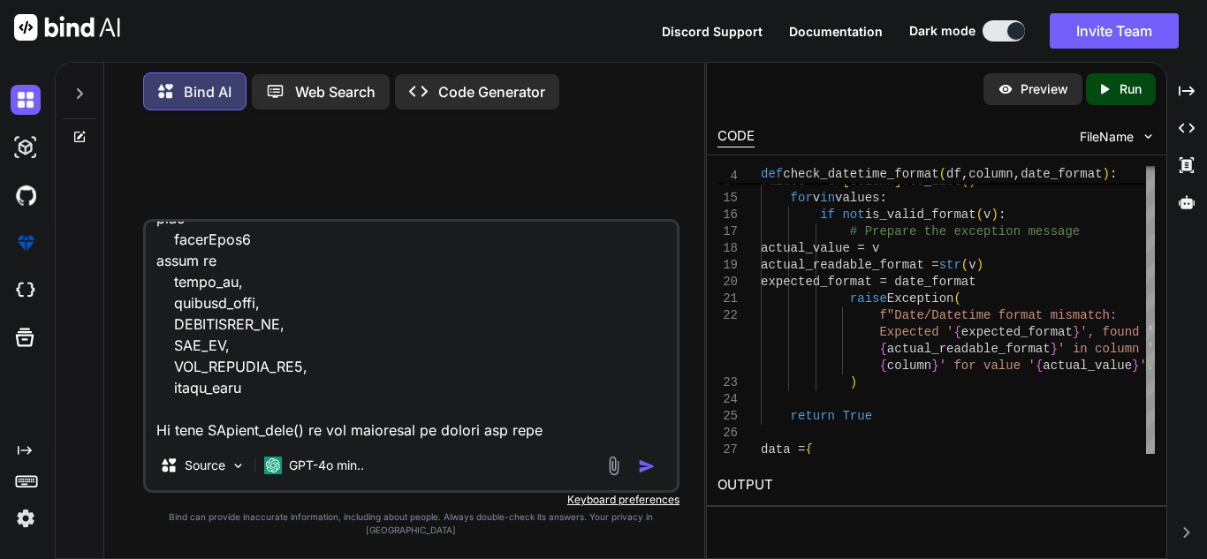
type textarea "select agent_id, payment_type, COMMISSION_ID, KPI_ID, KPI_PROFILE_ID2, SUM(case…"
type textarea "x"
type textarea "select agent_id, payment_type, COMMISSION_ID, KPI_ID, KPI_PROFILE_ID2, SUM(case…"
type textarea "x"
type textarea "select agent_id, payment_type, COMMISSION_ID, KPI_ID, KPI_PROFILE_ID2, SUM(case…"
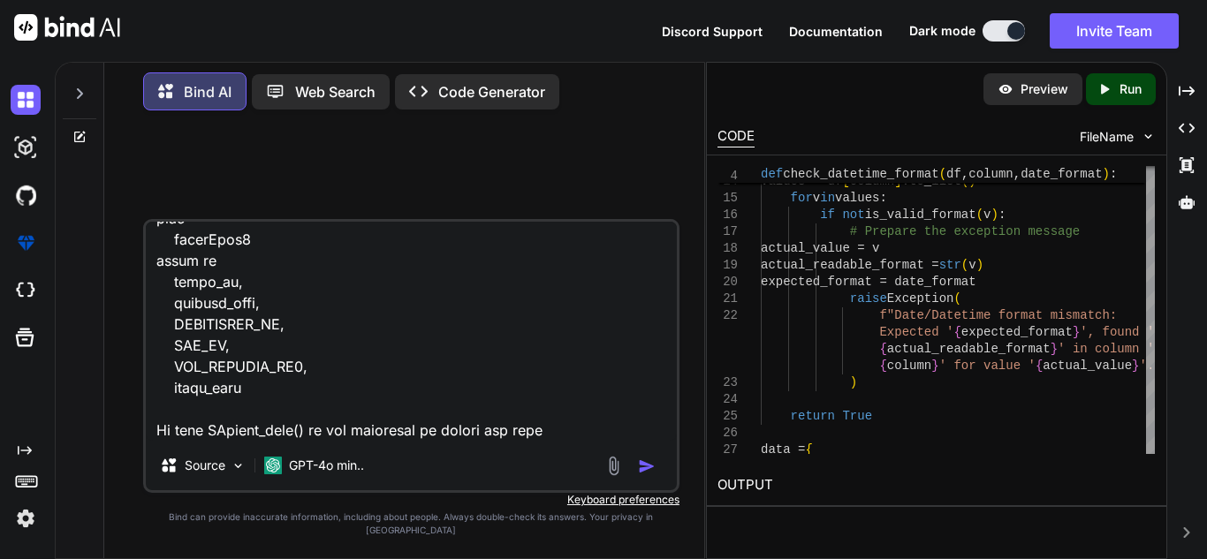
type textarea "x"
type textarea "select agent_id, payment_type, COMMISSION_ID, KPI_ID, KPI_PROFILE_ID2, SUM(case…"
type textarea "x"
type textarea "select agent_id, payment_type, COMMISSION_ID, KPI_ID, KPI_PROFILE_ID2, SUM(case…"
type textarea "x"
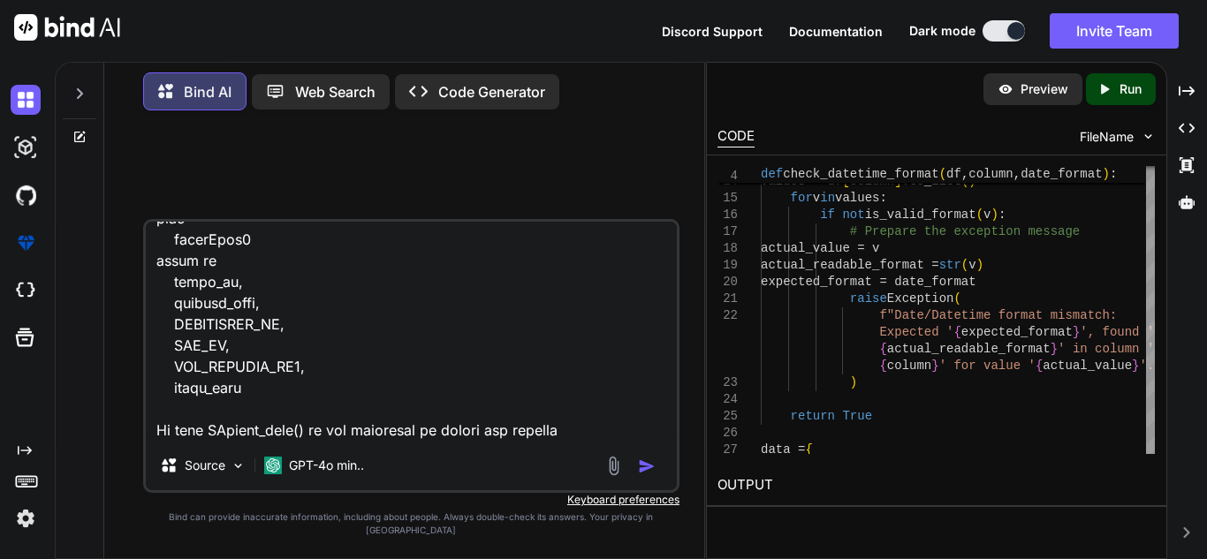
type textarea "select agent_id, payment_type, COMMISSION_ID, KPI_ID, KPI_PROFILE_ID2, SUM(case…"
type textarea "x"
type textarea "select agent_id, payment_type, COMMISSION_ID, KPI_ID, KPI_PROFILE_ID2, SUM(case…"
type textarea "x"
type textarea "select agent_id, payment_type, COMMISSION_ID, KPI_ID, KPI_PROFILE_ID2, SUM(case…"
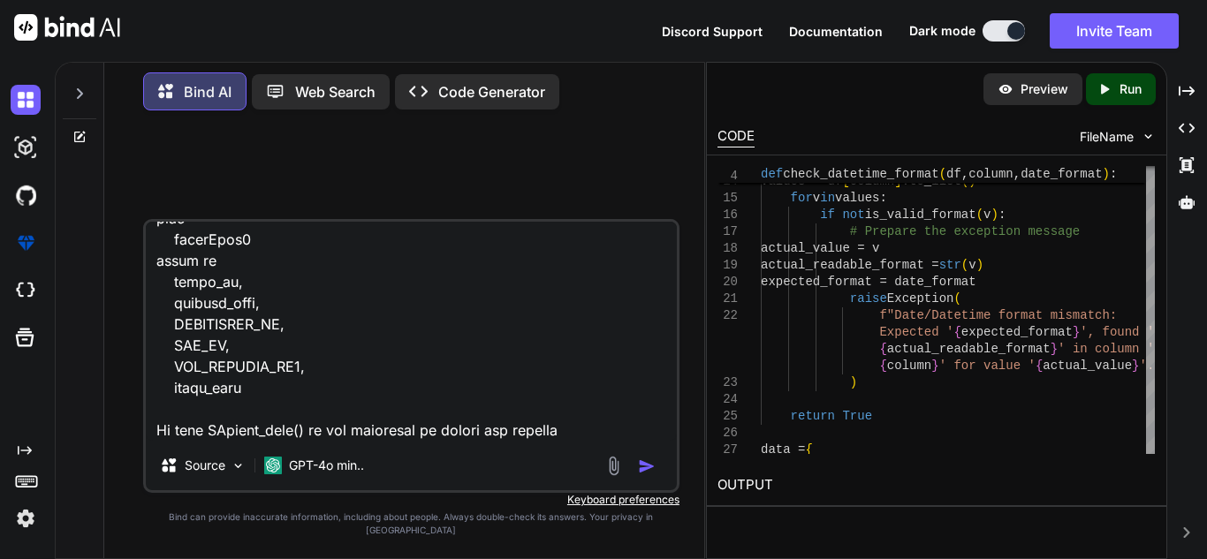
type textarea "x"
type textarea "select agent_id, payment_type, COMMISSION_ID, KPI_ID, KPI_PROFILE_ID2, SUM(case…"
type textarea "x"
type textarea "select agent_id, payment_type, COMMISSION_ID, KPI_ID, KPI_PROFILE_ID2, SUM(case…"
type textarea "x"
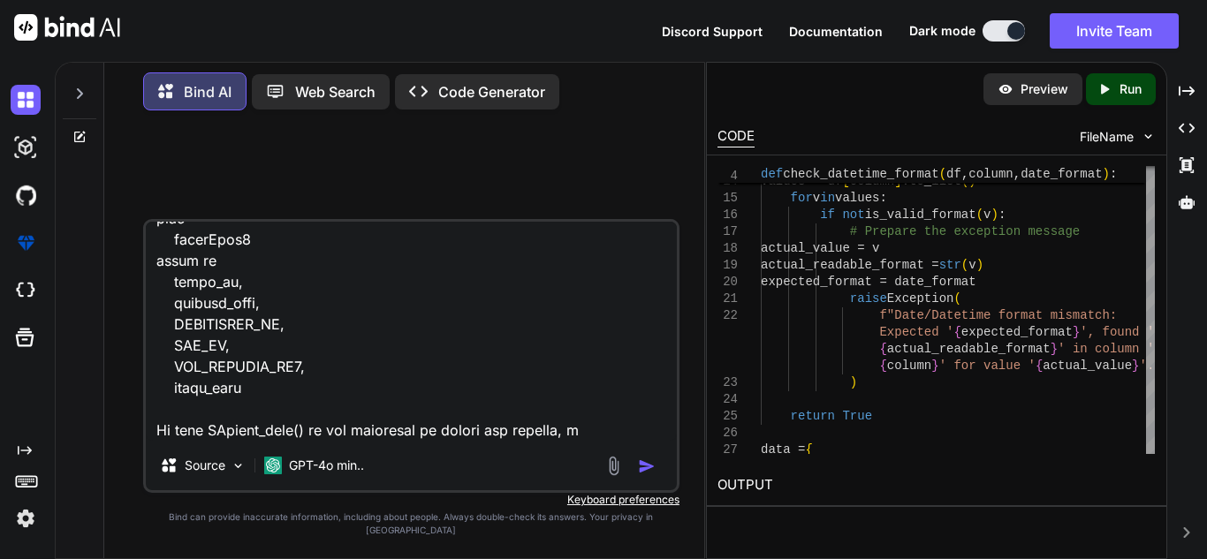
type textarea "select agent_id, payment_type, COMMISSION_ID, KPI_ID, KPI_PROFILE_ID2, SUM(case…"
type textarea "x"
type textarea "select agent_id, payment_type, COMMISSION_ID, KPI_ID, KPI_PROFILE_ID2, SUM(case…"
type textarea "x"
type textarea "select agent_id, payment_type, COMMISSION_ID, KPI_ID, KPI_PROFILE_ID2, SUM(case…"
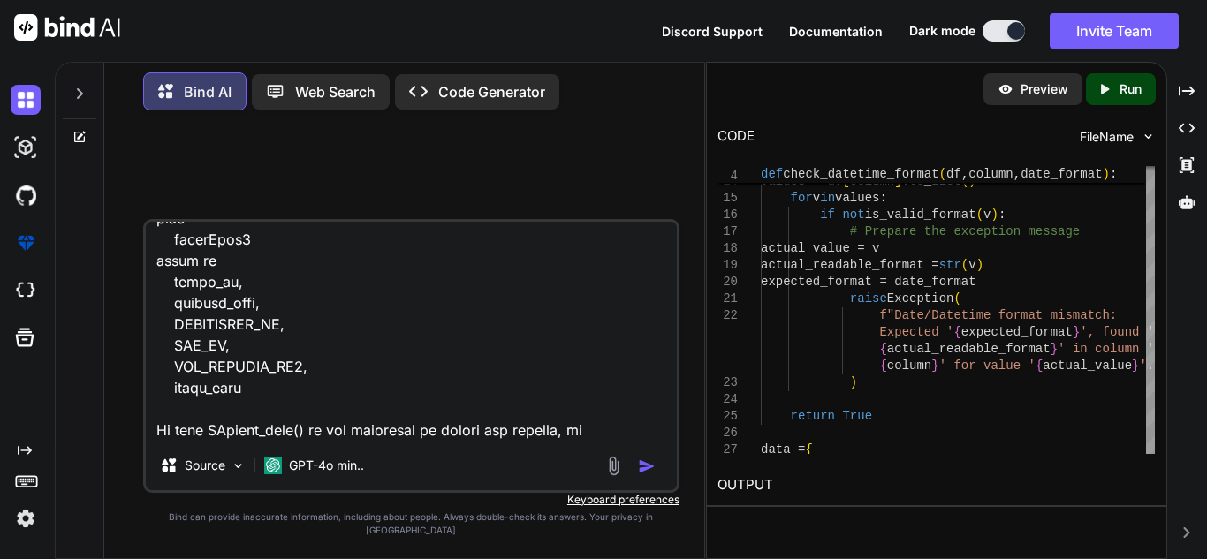
type textarea "x"
type textarea "select agent_id, payment_type, COMMISSION_ID, KPI_ID, KPI_PROFILE_ID2, SUM(case…"
type textarea "x"
type textarea "select agent_id, payment_type, COMMISSION_ID, KPI_ID, KPI_PROFILE_ID2, SUM(case…"
type textarea "x"
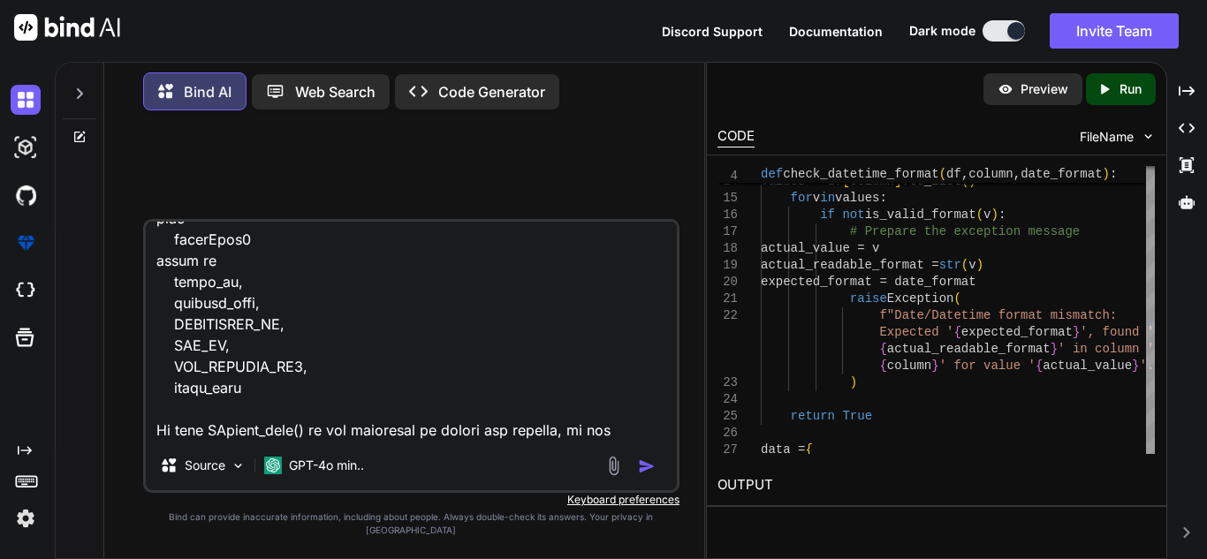
type textarea "select agent_id, payment_type, COMMISSION_ID, KPI_ID, KPI_PROFILE_ID2, SUM(case…"
type textarea "x"
type textarea "select agent_id, payment_type, COMMISSION_ID, KPI_ID, KPI_PROFILE_ID2, SUM(case…"
type textarea "x"
type textarea "select agent_id, payment_type, COMMISSION_ID, KPI_ID, KPI_PROFILE_ID2, SUM(case…"
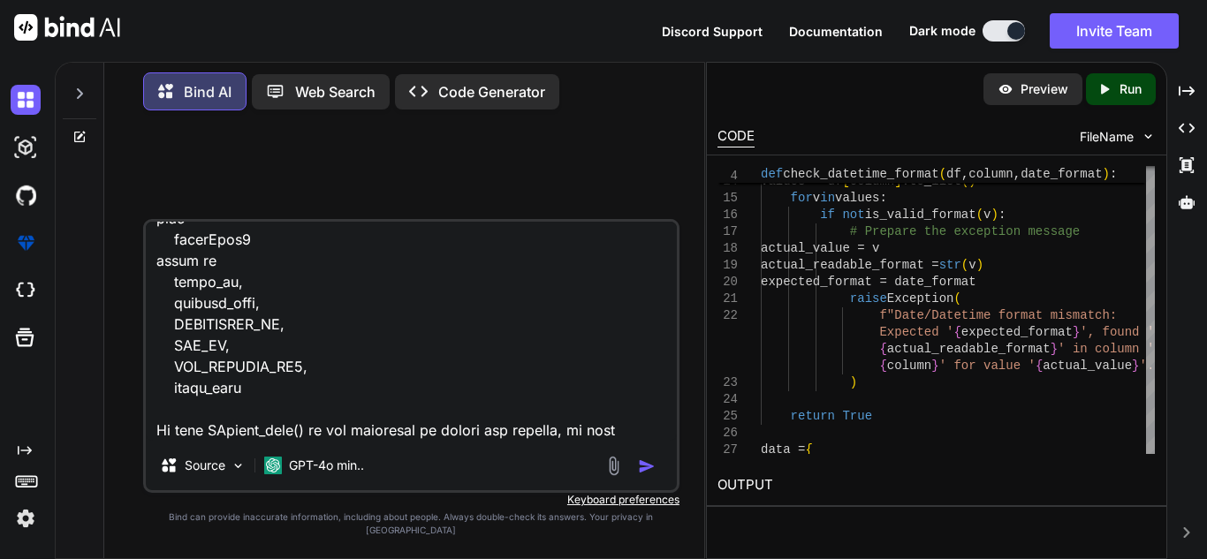
type textarea "x"
type textarea "select agent_id, payment_type, COMMISSION_ID, KPI_ID, KPI_PROFILE_ID2, SUM(case…"
type textarea "x"
type textarea "select agent_id, payment_type, COMMISSION_ID, KPI_ID, KPI_PROFILE_ID2, SUM(case…"
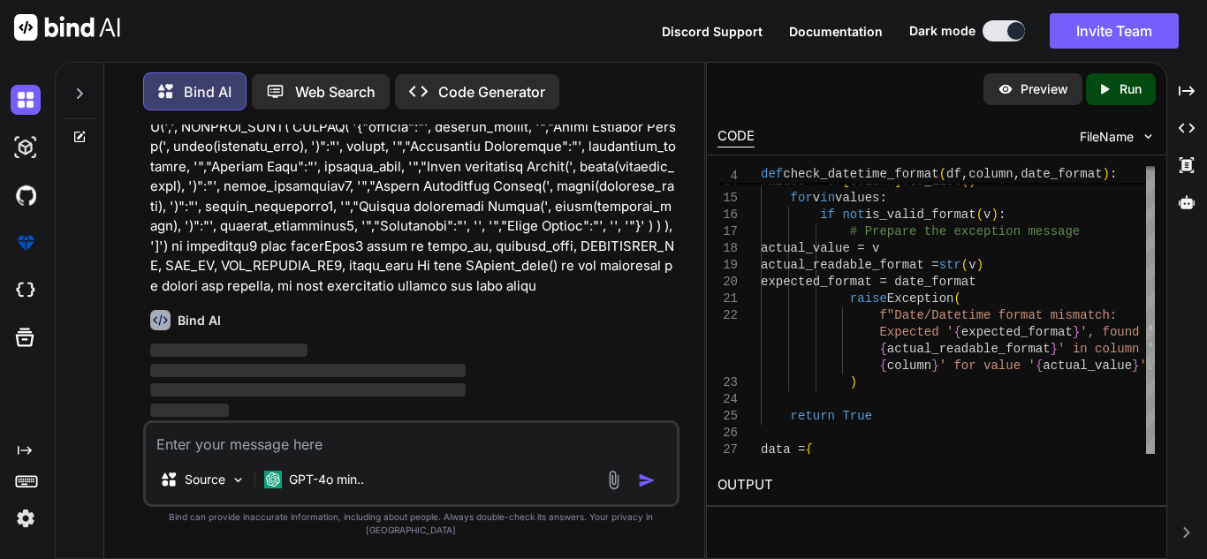
scroll to position [117, 0]
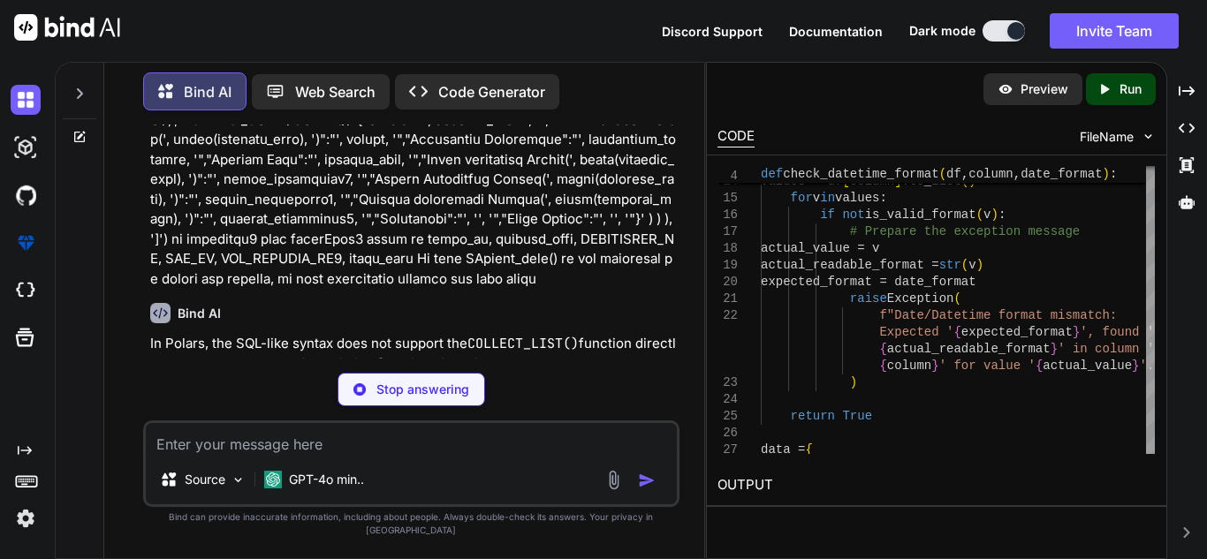
click at [369, 189] on p at bounding box center [413, 169] width 526 height 239
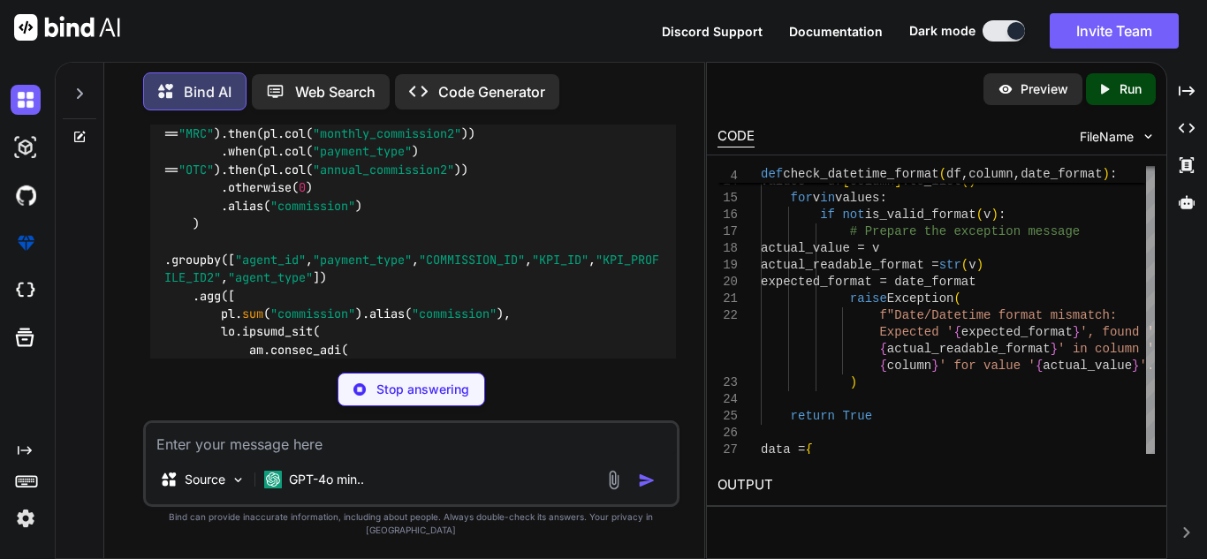
scroll to position [514, 0]
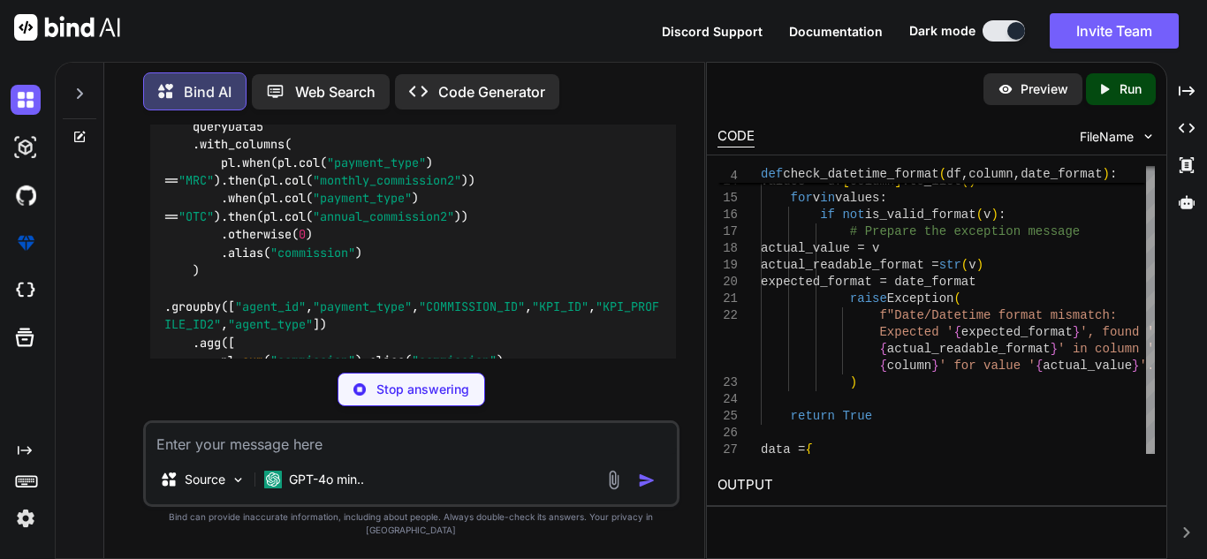
click at [392, 398] on p "Stop answering" at bounding box center [422, 390] width 93 height 18
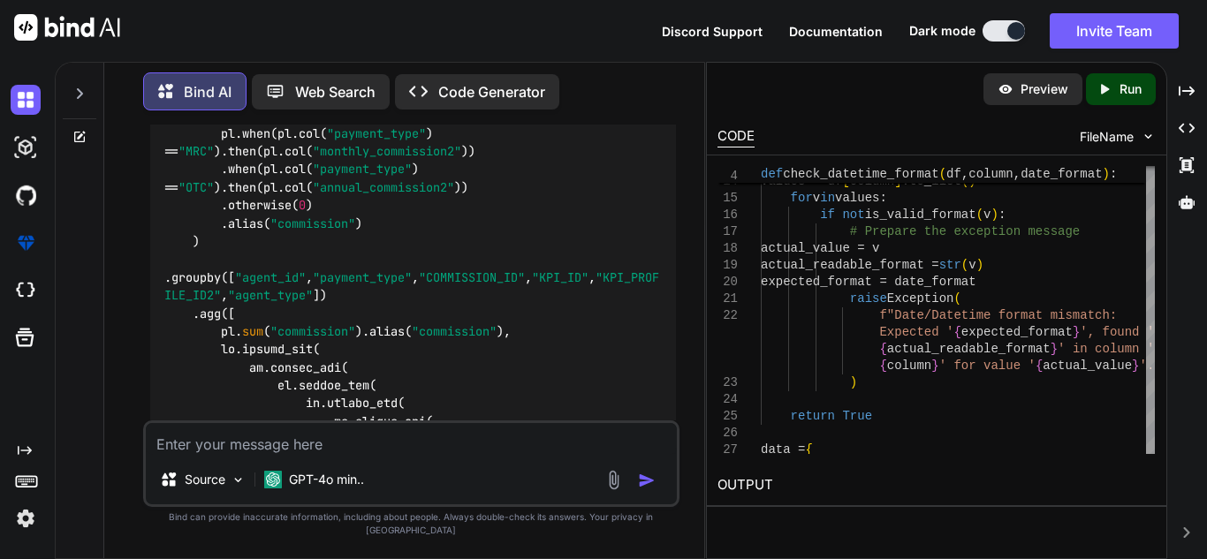
scroll to position [574, 0]
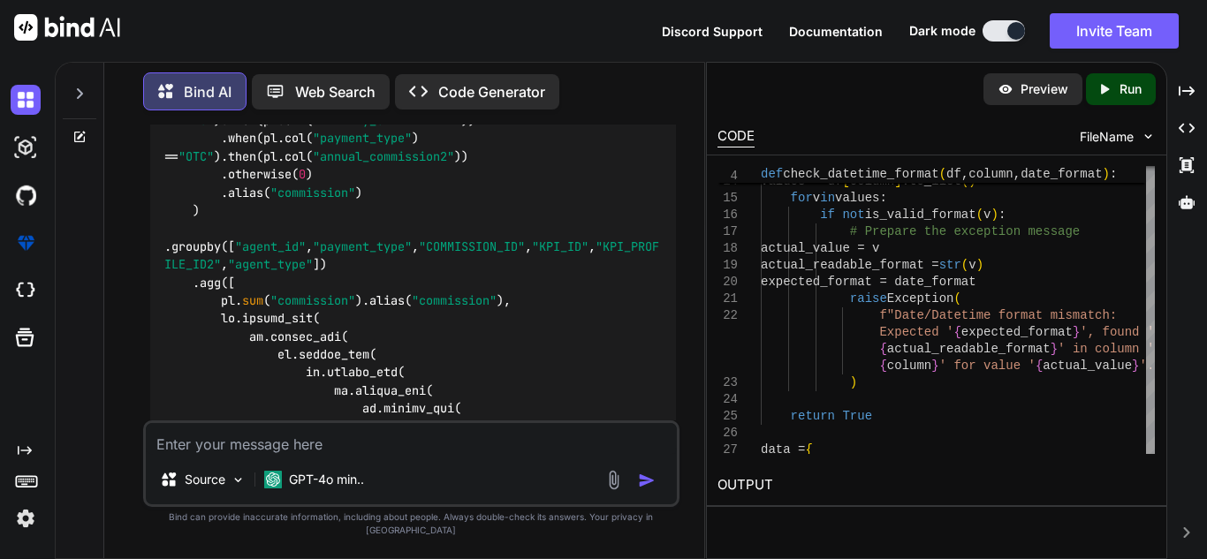
click at [252, 455] on textarea at bounding box center [411, 439] width 531 height 32
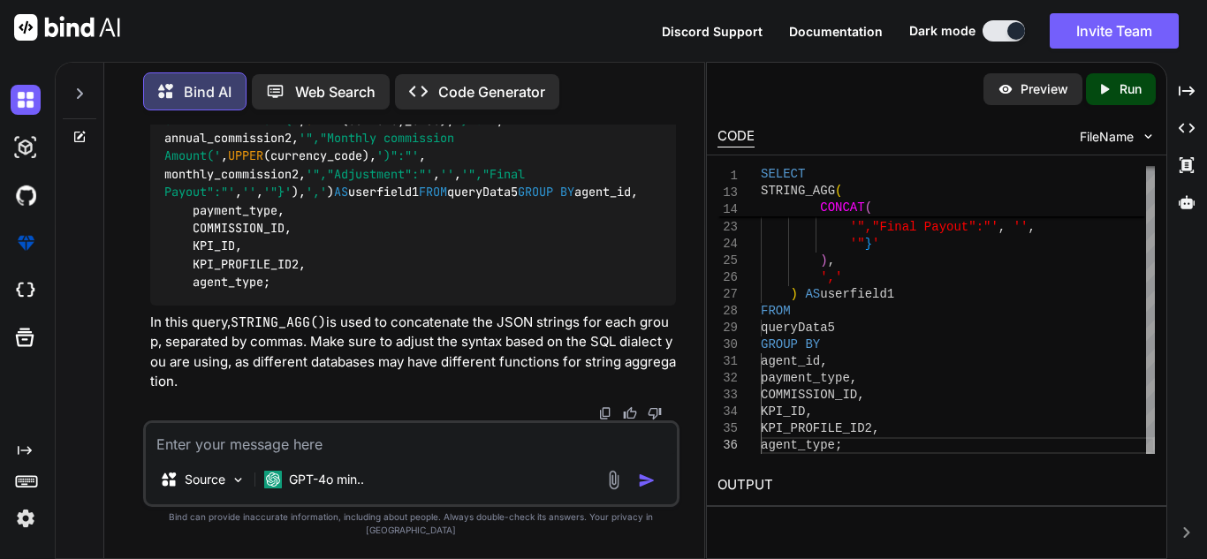
scroll to position [8213, 0]
click at [279, 331] on code "STRING_AGG()" at bounding box center [278, 323] width 95 height 18
copy code "STRING_AGG"
click at [312, 455] on textarea at bounding box center [411, 439] width 531 height 32
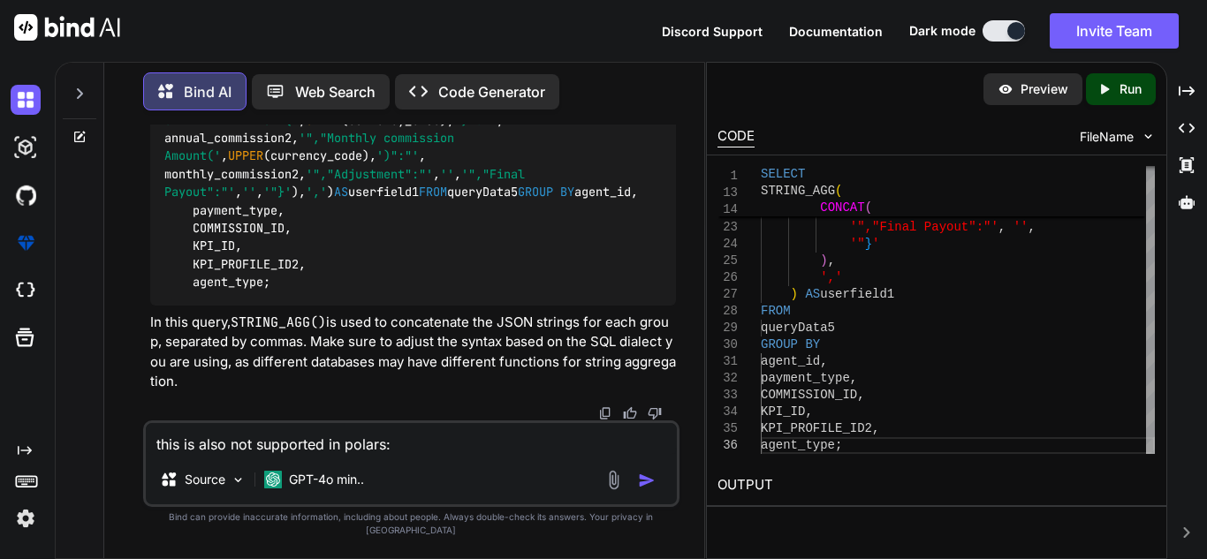
paste textarea "STRING_AGG"
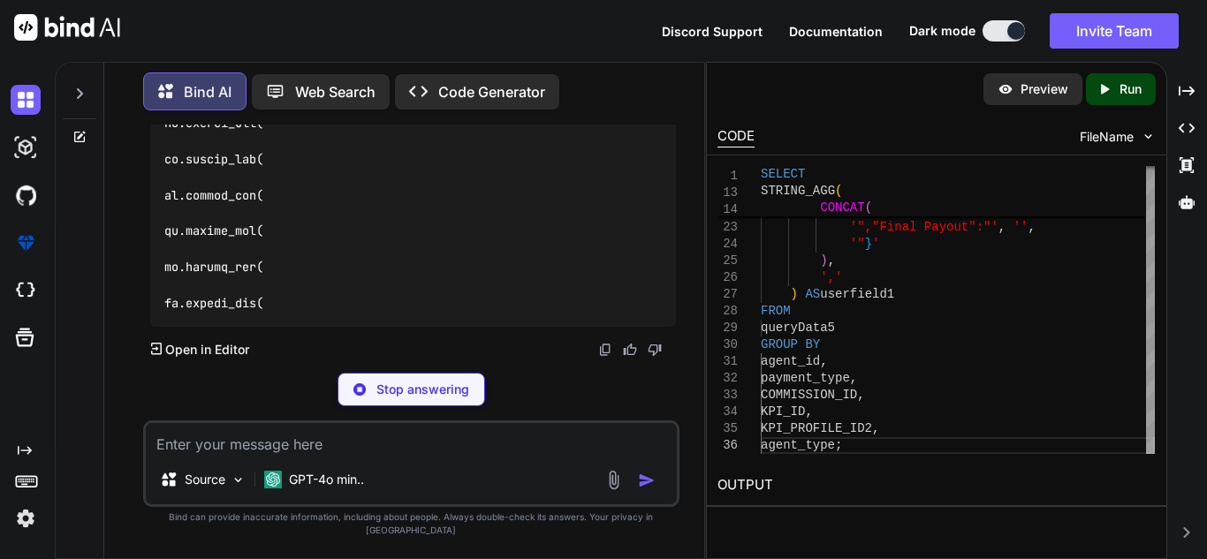
scroll to position [10643, 0]
click at [414, 398] on p "Stop answering" at bounding box center [422, 390] width 93 height 18
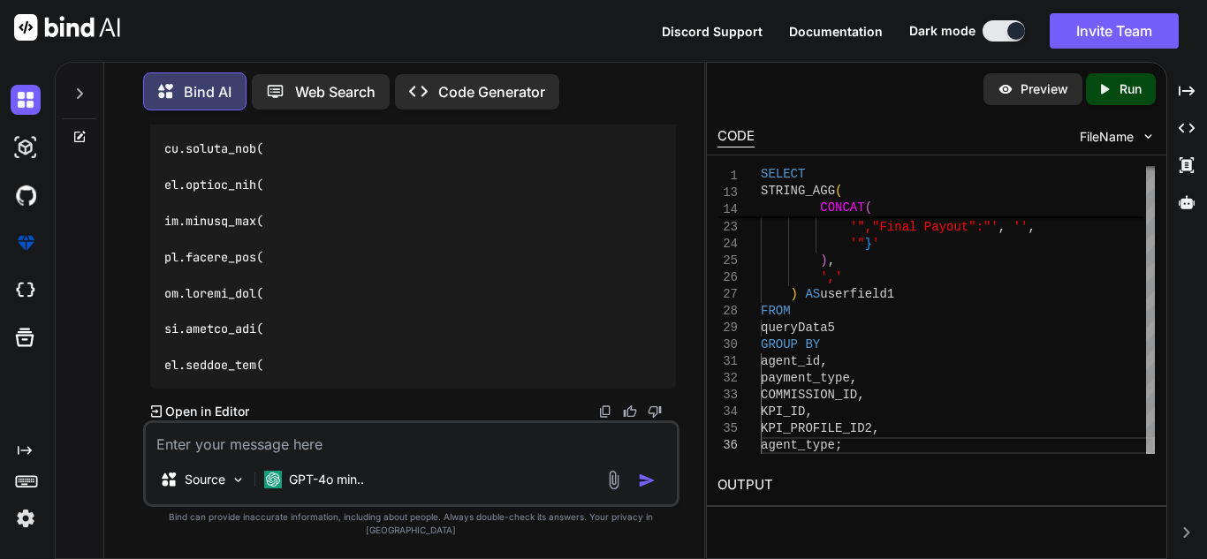
click at [366, 439] on textarea at bounding box center [411, 439] width 531 height 32
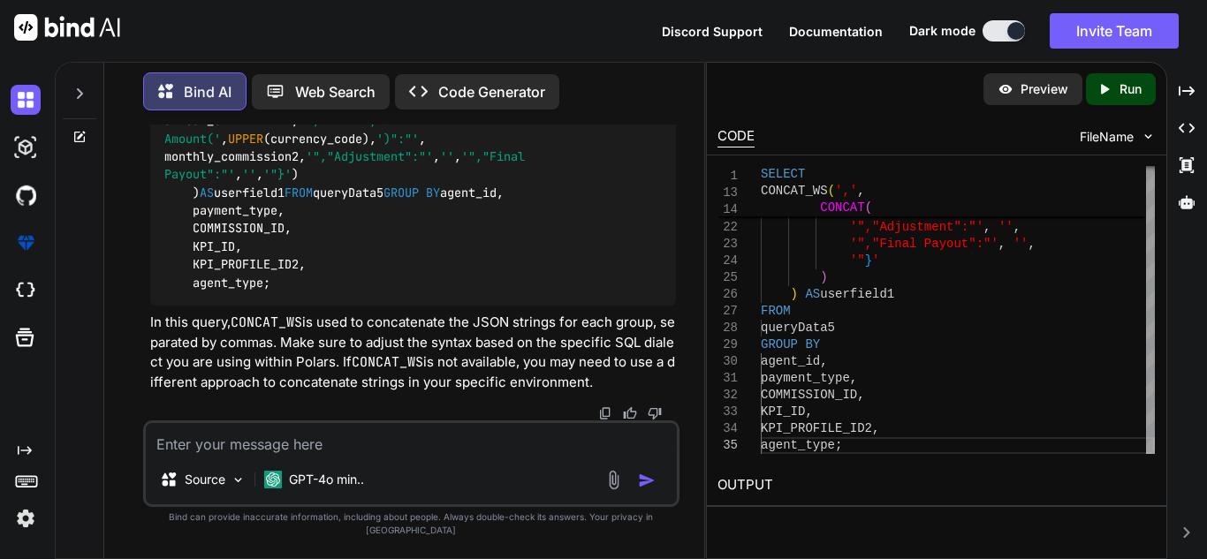
scroll to position [11282, 0]
